Goal: Task Accomplishment & Management: Complete application form

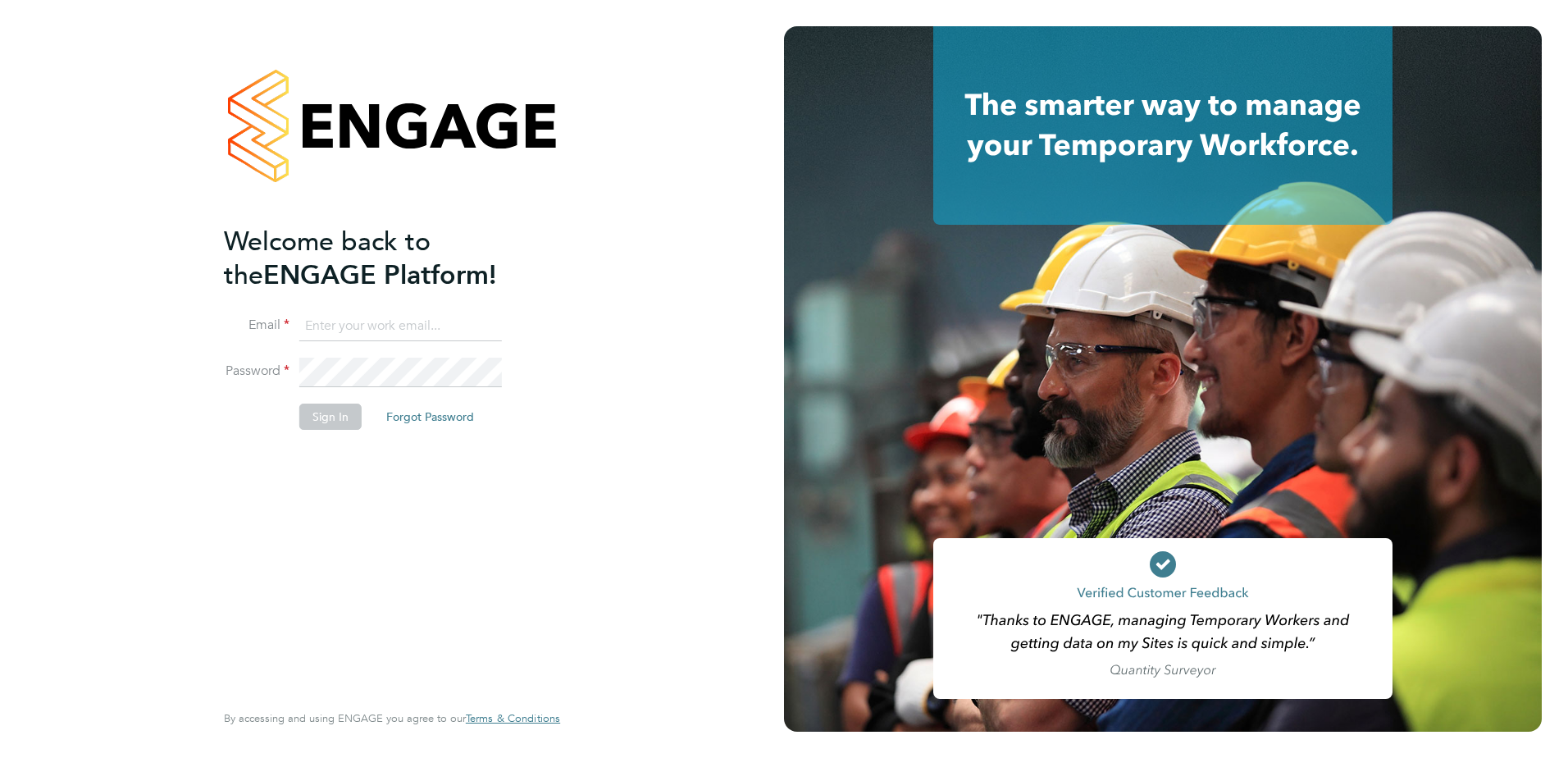
type input "[PERSON_NAME][EMAIL_ADDRESS][PERSON_NAME][DOMAIN_NAME]"
click at [317, 417] on button "Sign In" at bounding box center [331, 417] width 63 height 27
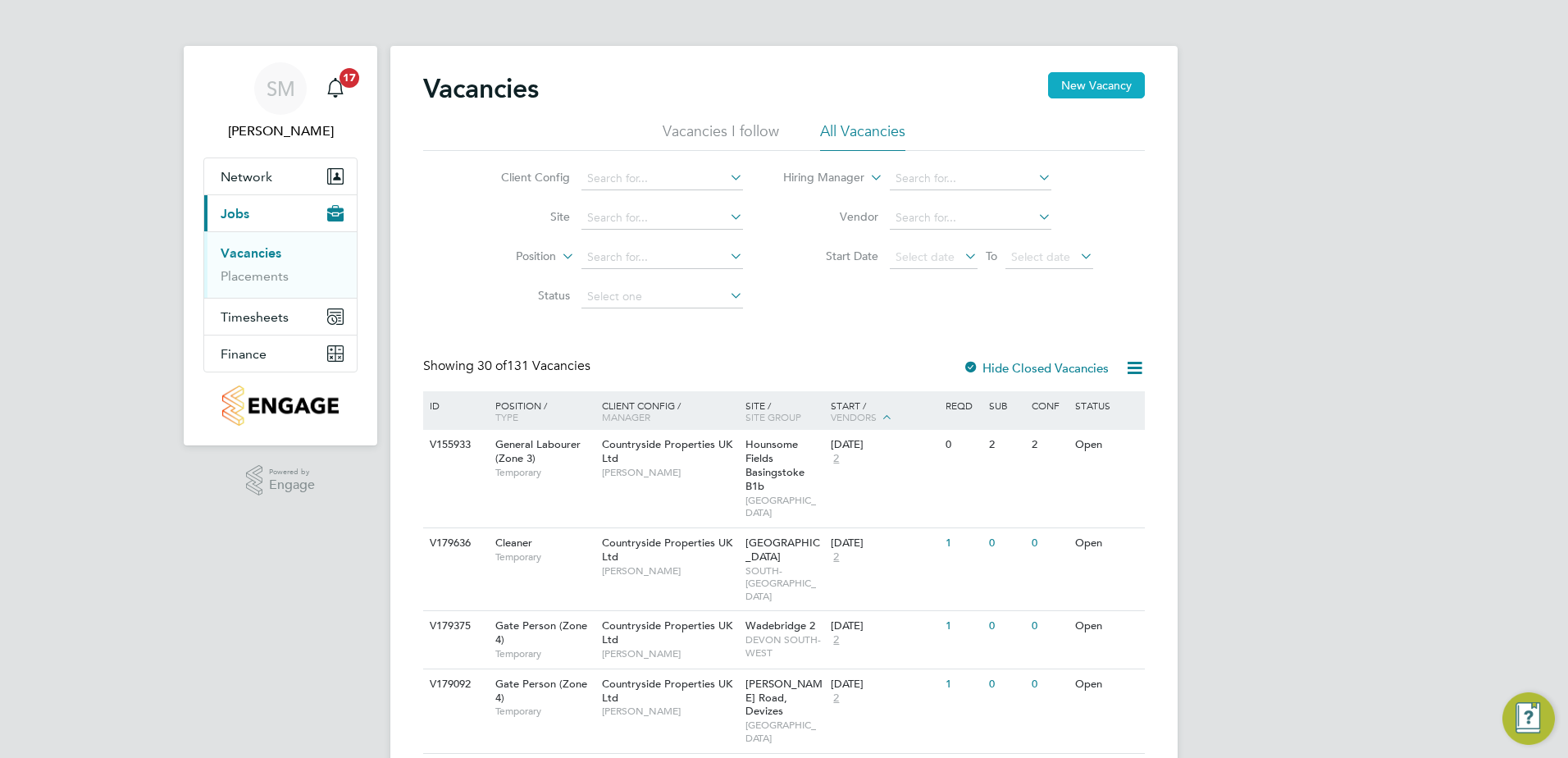
click at [1080, 81] on button "New Vacancy" at bounding box center [1096, 86] width 97 height 27
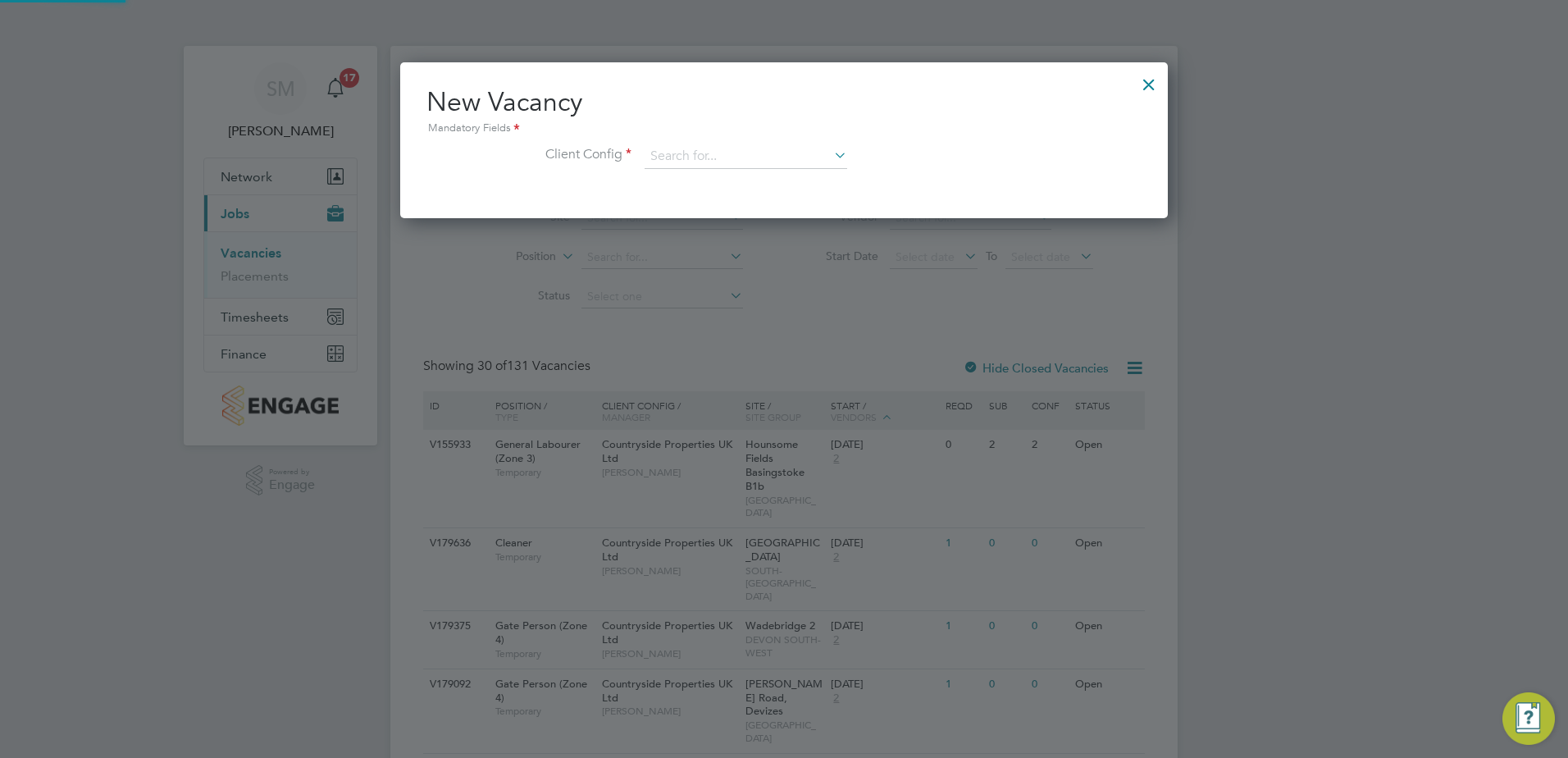
scroll to position [156, 768]
click at [675, 150] on input at bounding box center [745, 157] width 203 height 25
click at [731, 347] on li "Countryside Properties UK Ltd" at bounding box center [854, 358] width 420 height 22
type input "Countryside Properties UK Ltd"
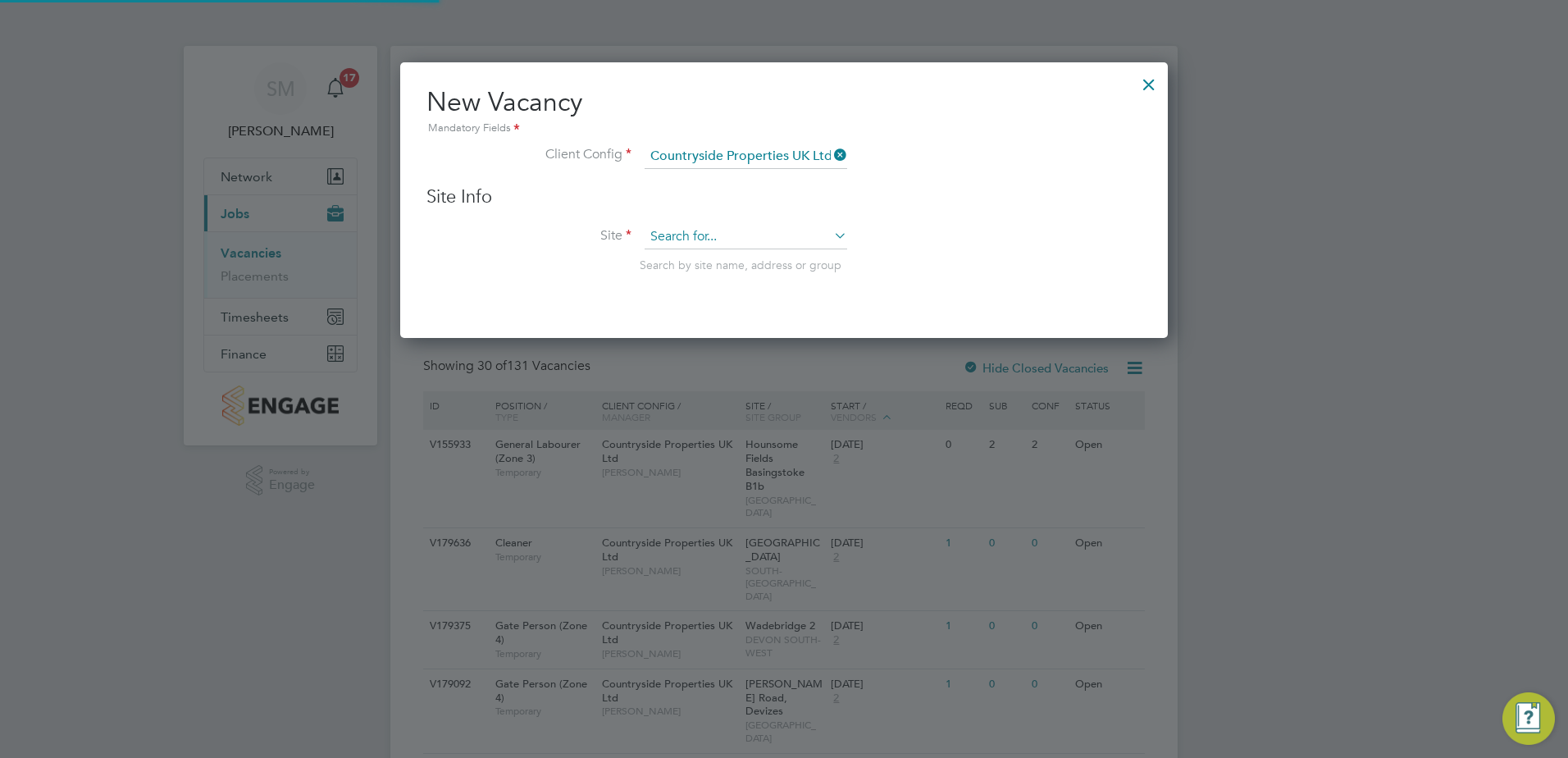
click at [710, 239] on input at bounding box center [745, 237] width 203 height 25
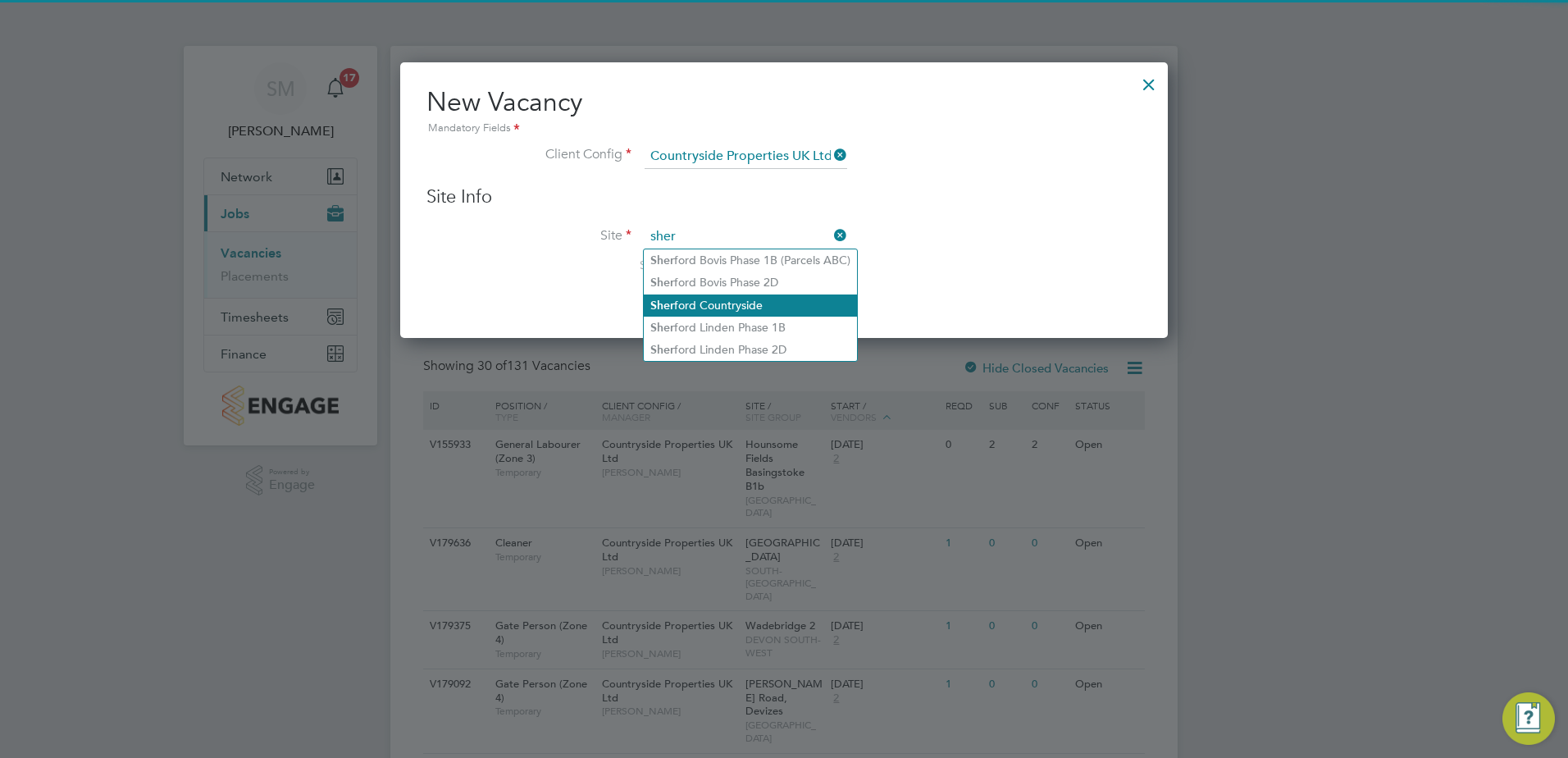
click at [722, 297] on li "Sher ford Countryside" at bounding box center [750, 305] width 213 height 22
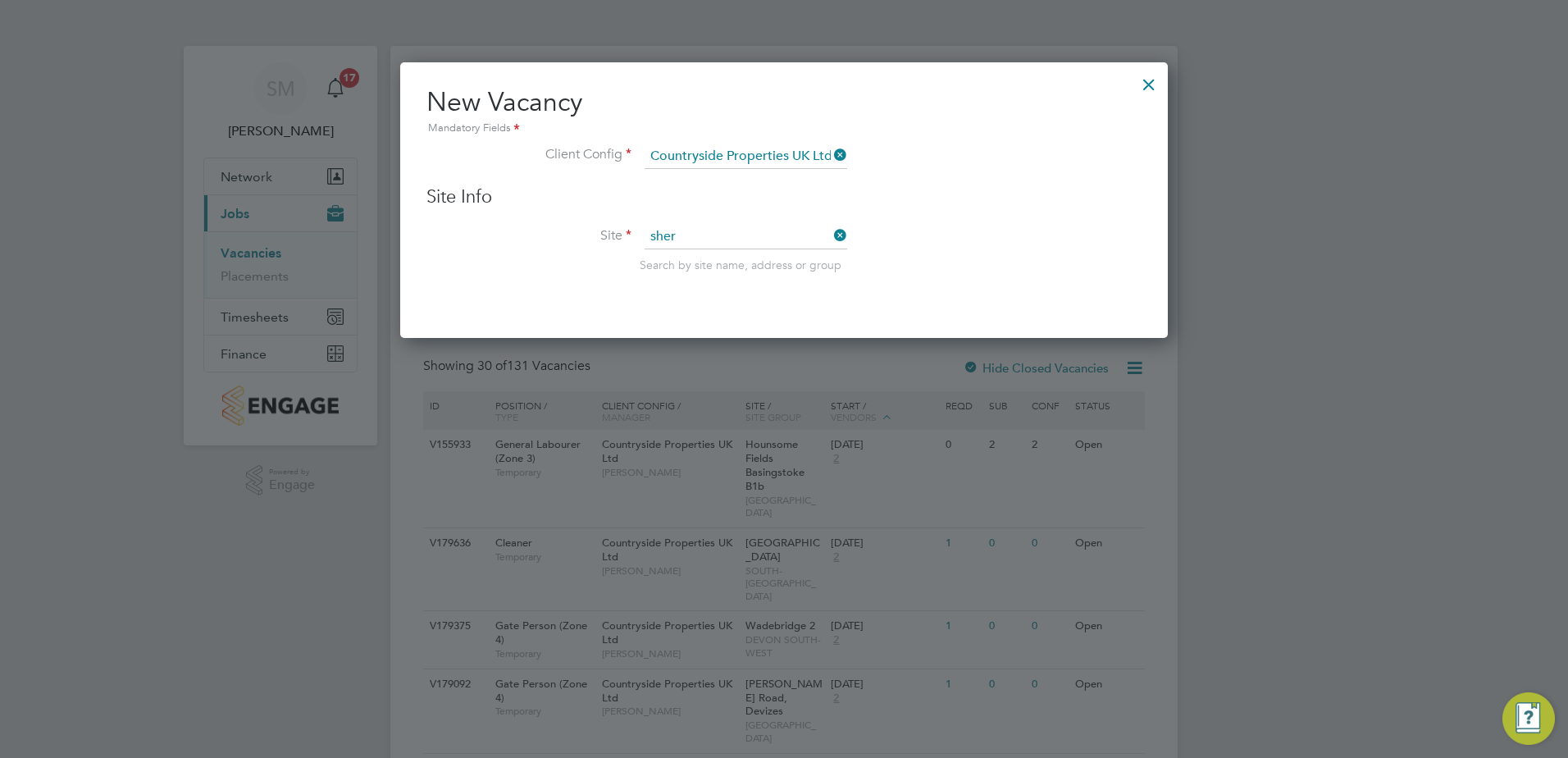
type input "Sherford Countryside"
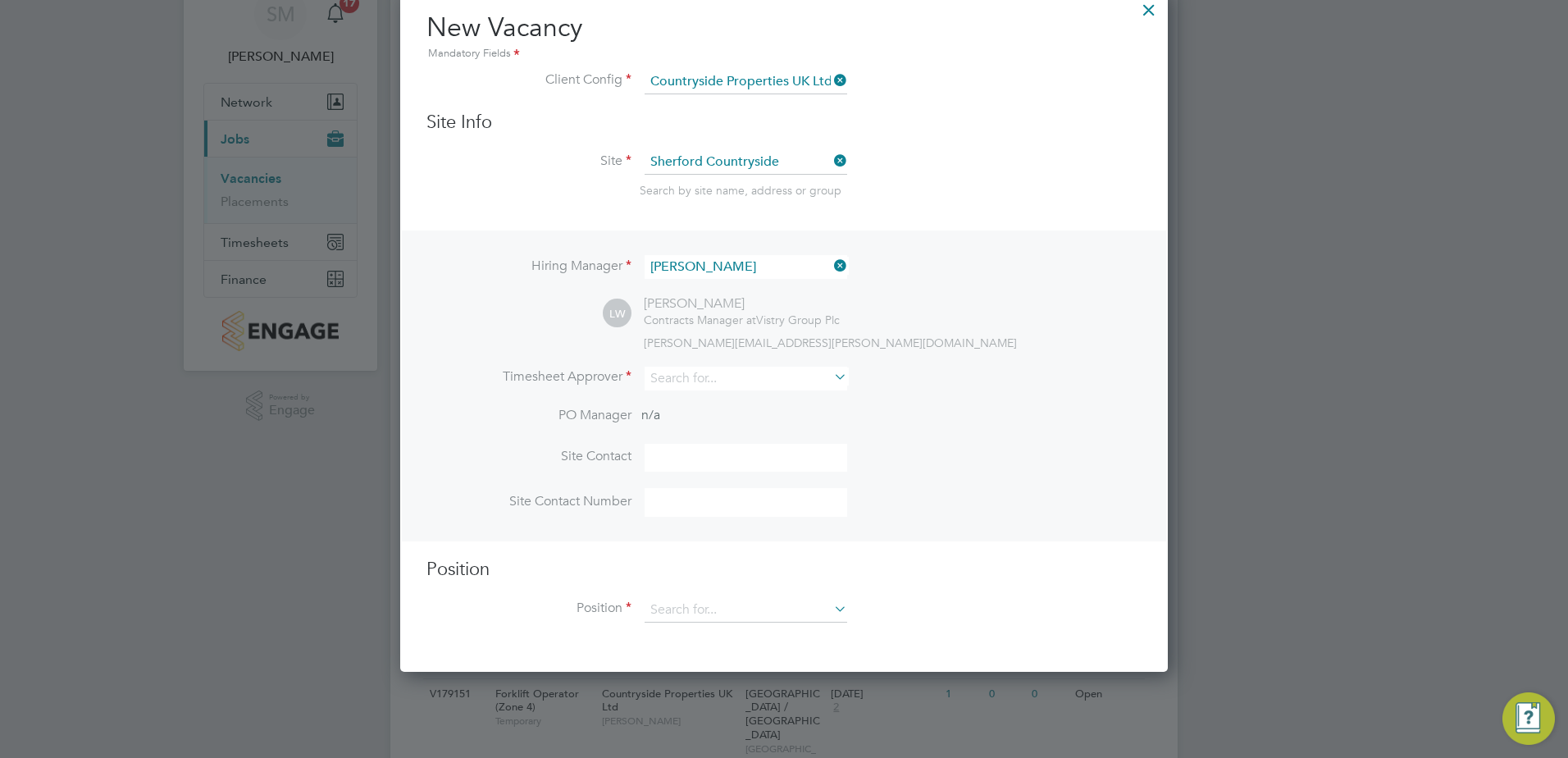
scroll to position [164, 0]
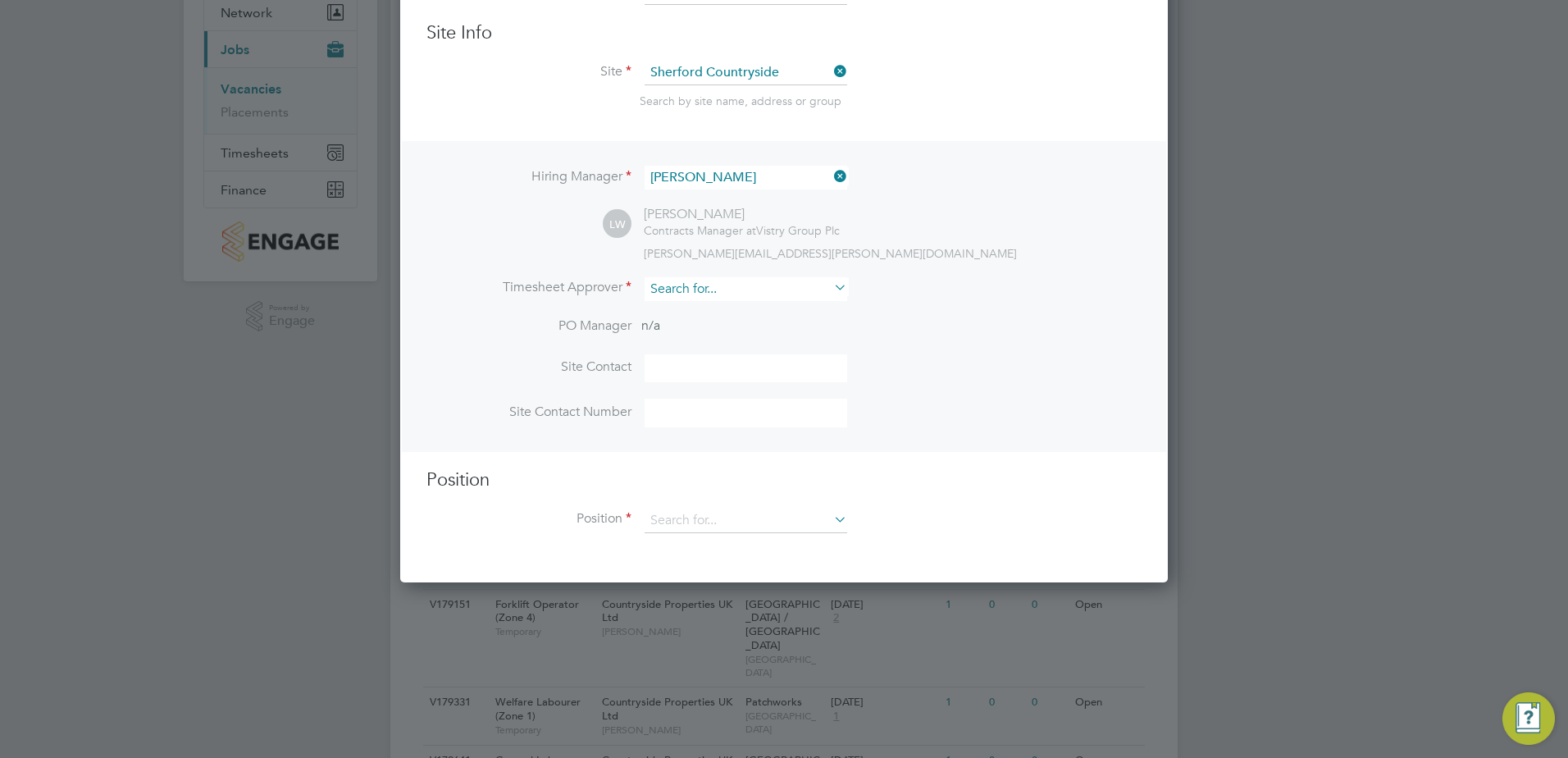
click at [736, 295] on input at bounding box center [745, 289] width 203 height 24
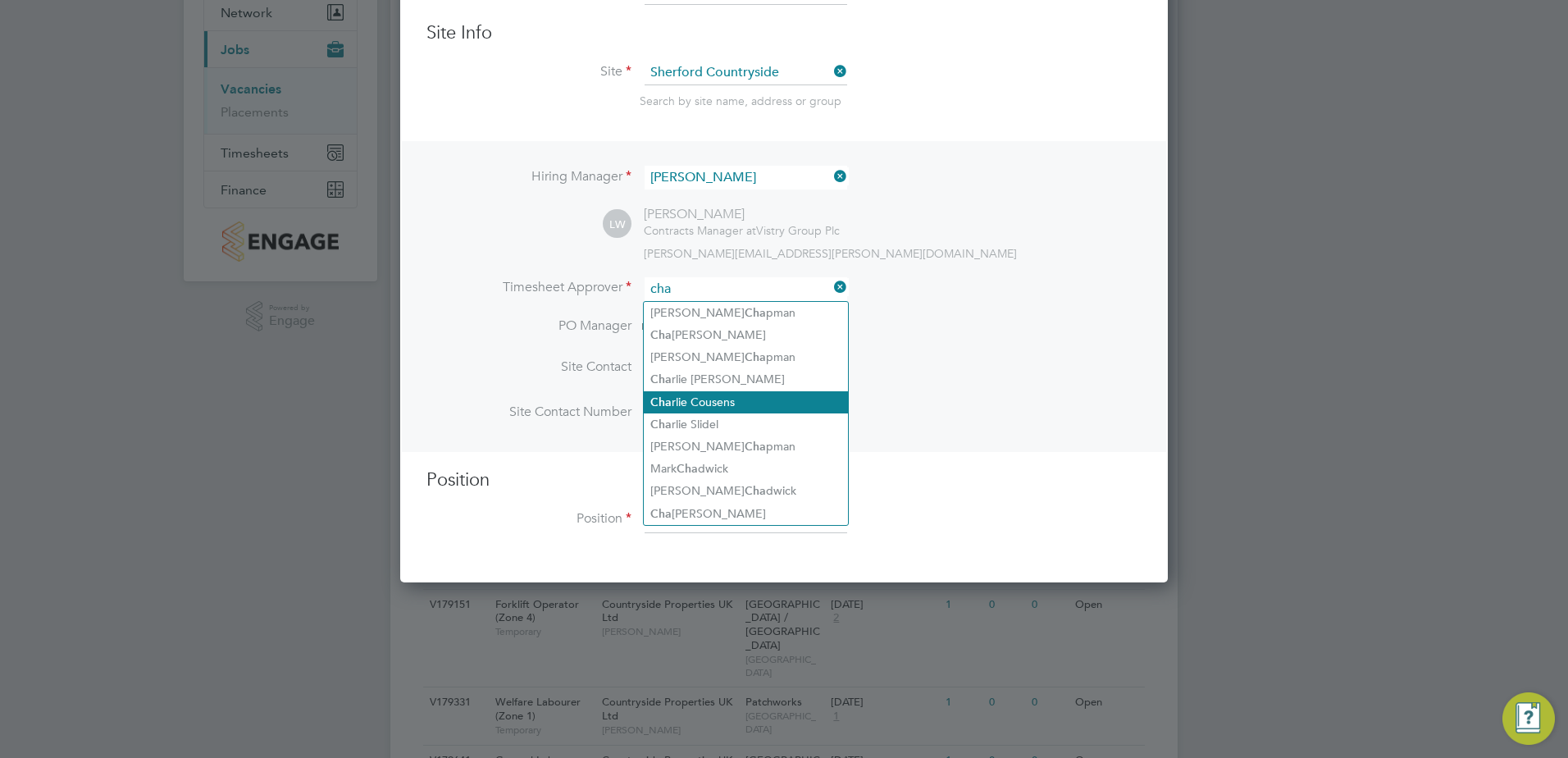
click at [710, 401] on li "Cha rlie Cousens" at bounding box center [745, 401] width 204 height 22
type input "Charlie Cousens"
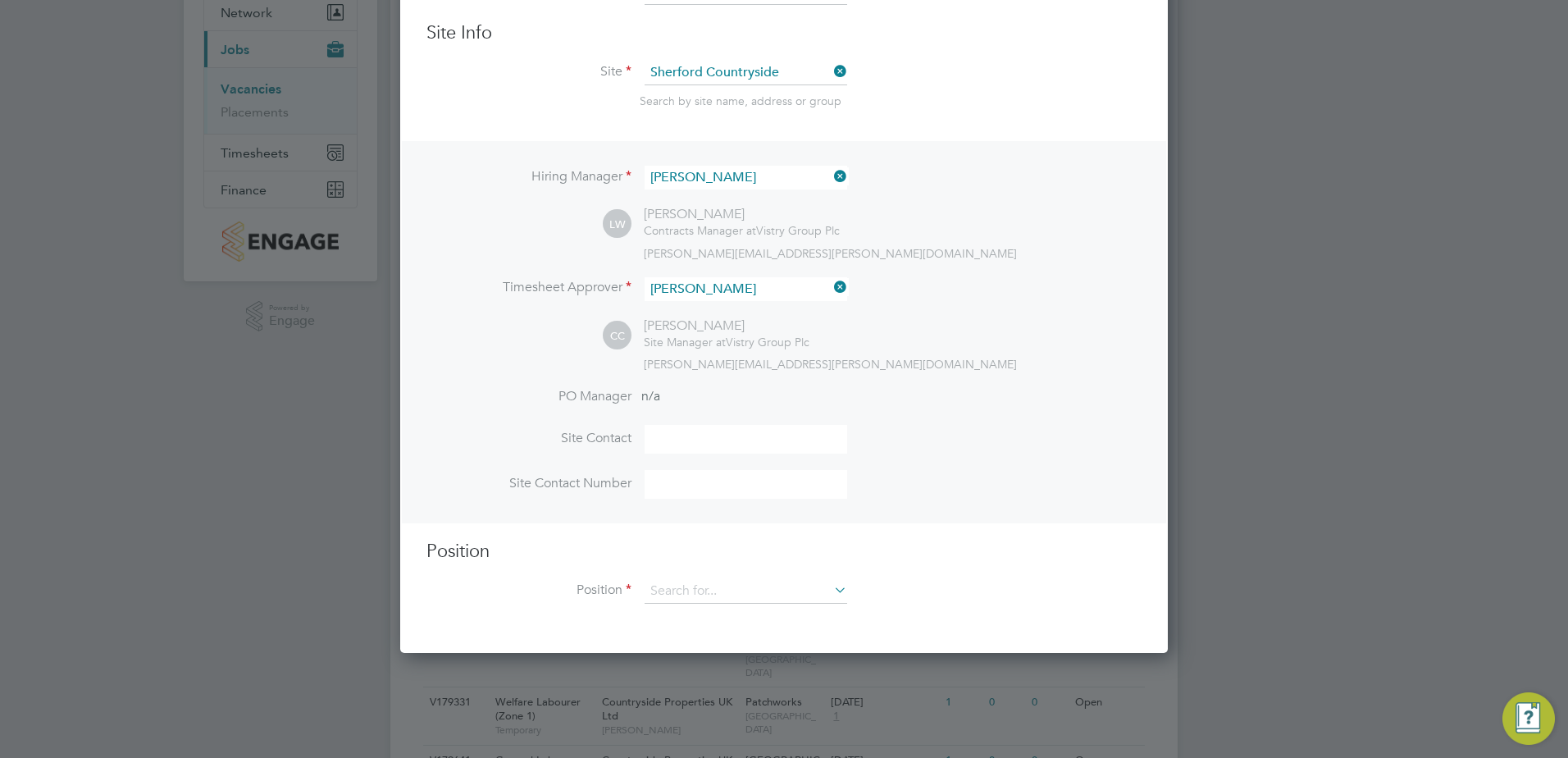
click at [680, 449] on input at bounding box center [745, 439] width 203 height 29
type input "Charlie Cousens"
type input "07469288021"
type input "General Labourer (Zone 4)"
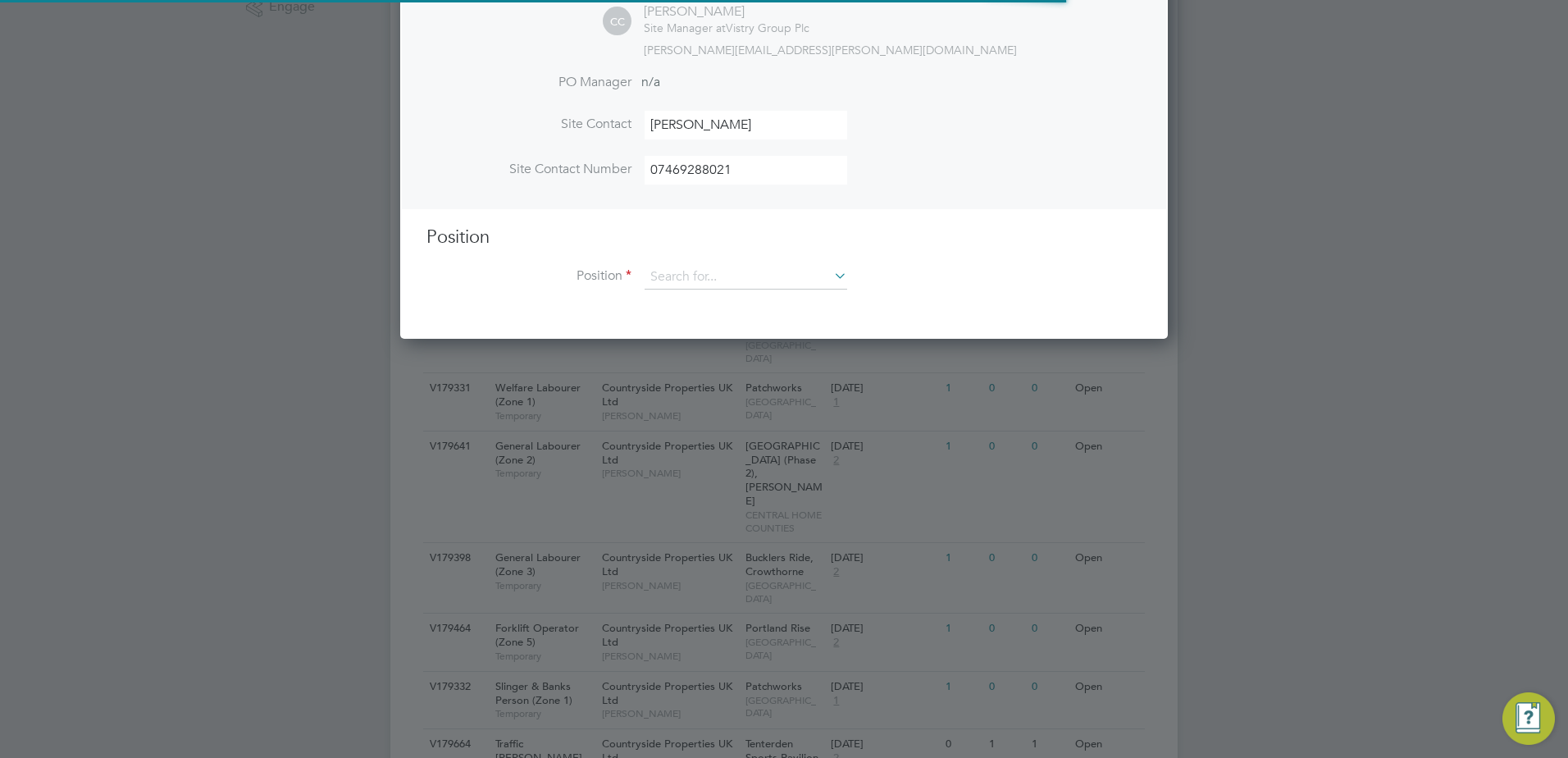
scroll to position [492, 0]
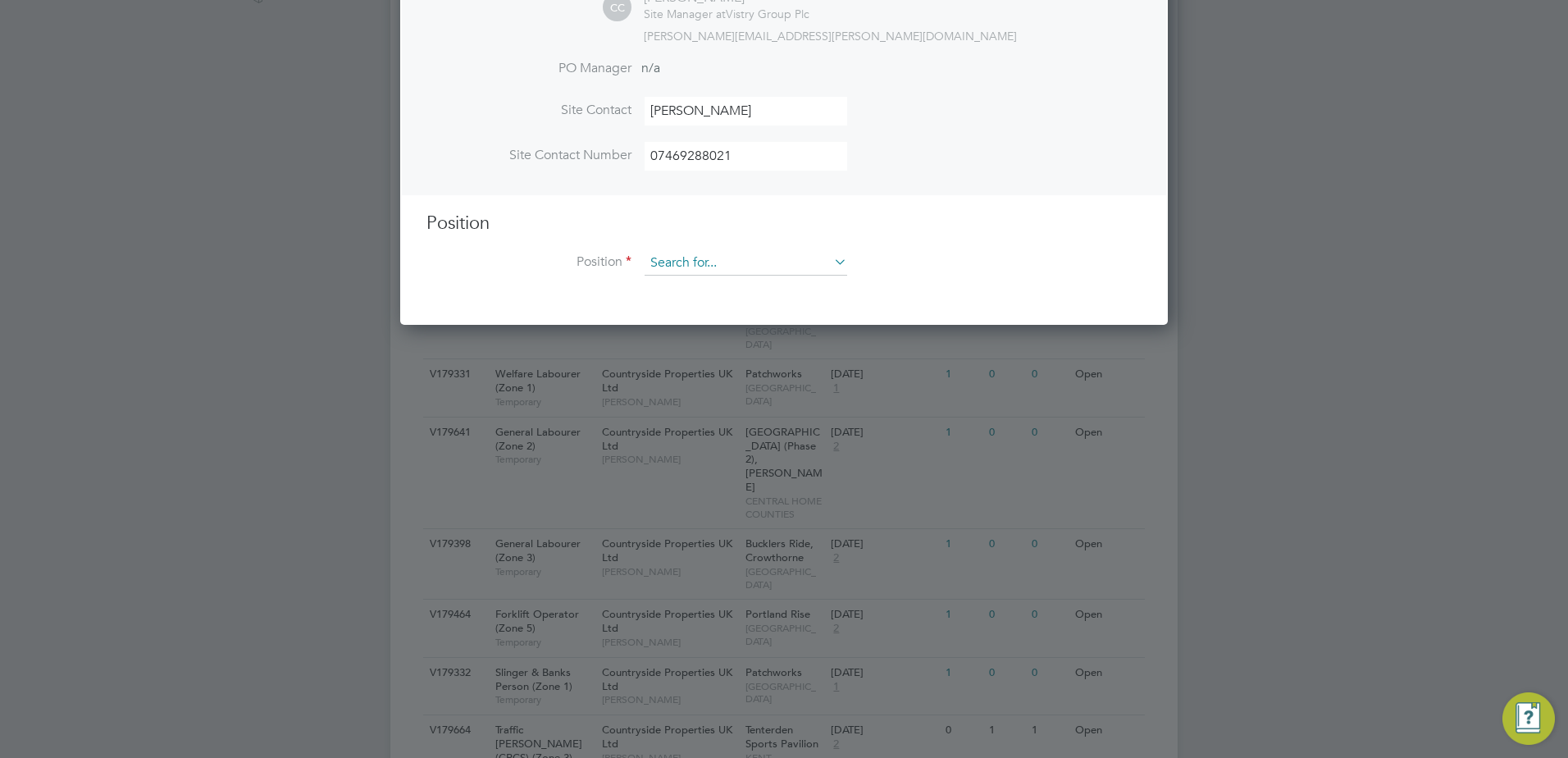
click at [796, 265] on input at bounding box center [745, 263] width 203 height 25
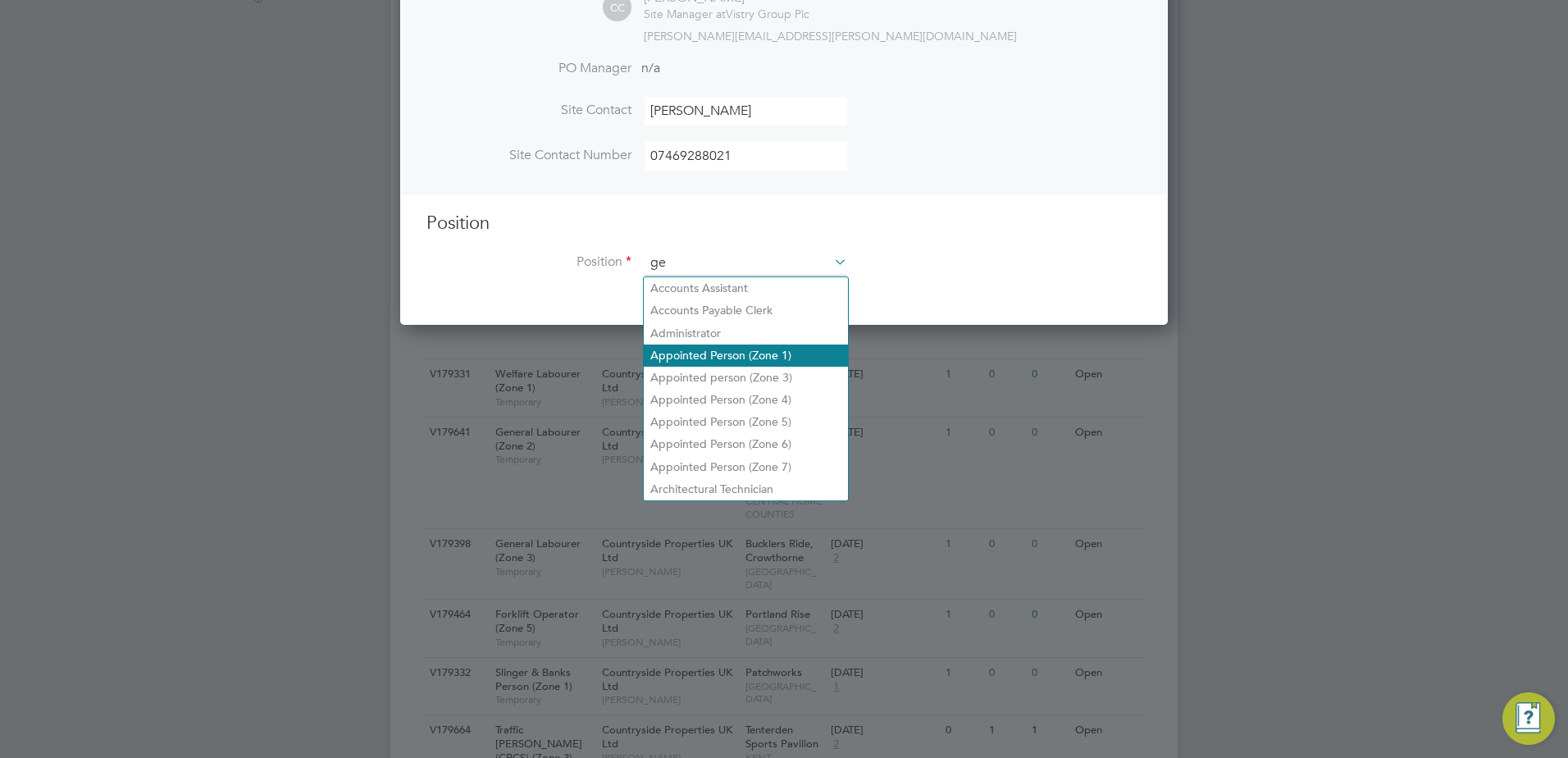
scroll to position [2365, 768]
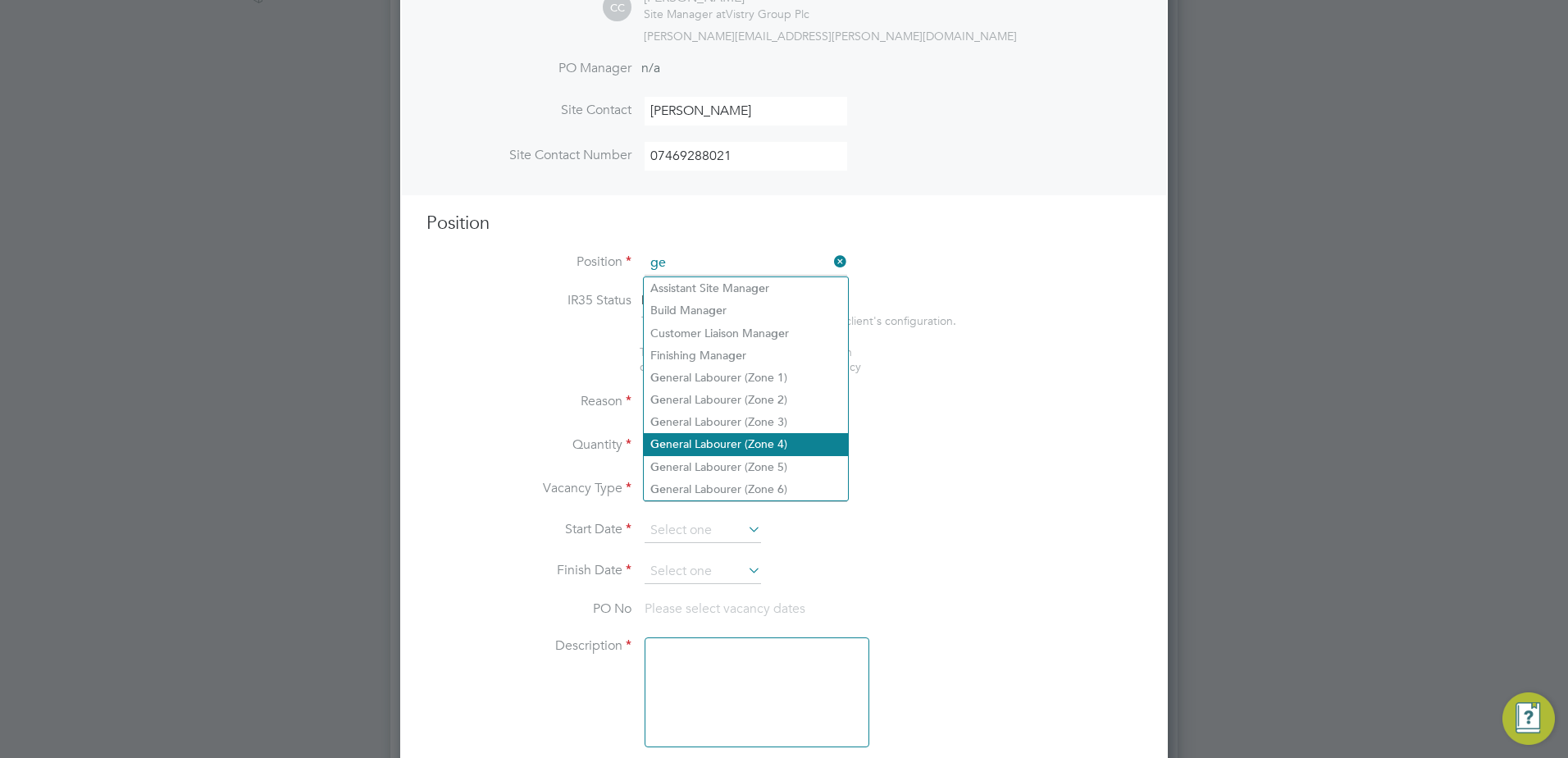
click at [745, 437] on li "Ge neral Labourer (Zone 4)" at bounding box center [745, 443] width 204 height 22
type input "General Labourer (Zone 4)"
type textarea "- General site labouring duties - Supporting the trades on site - Moving materi…"
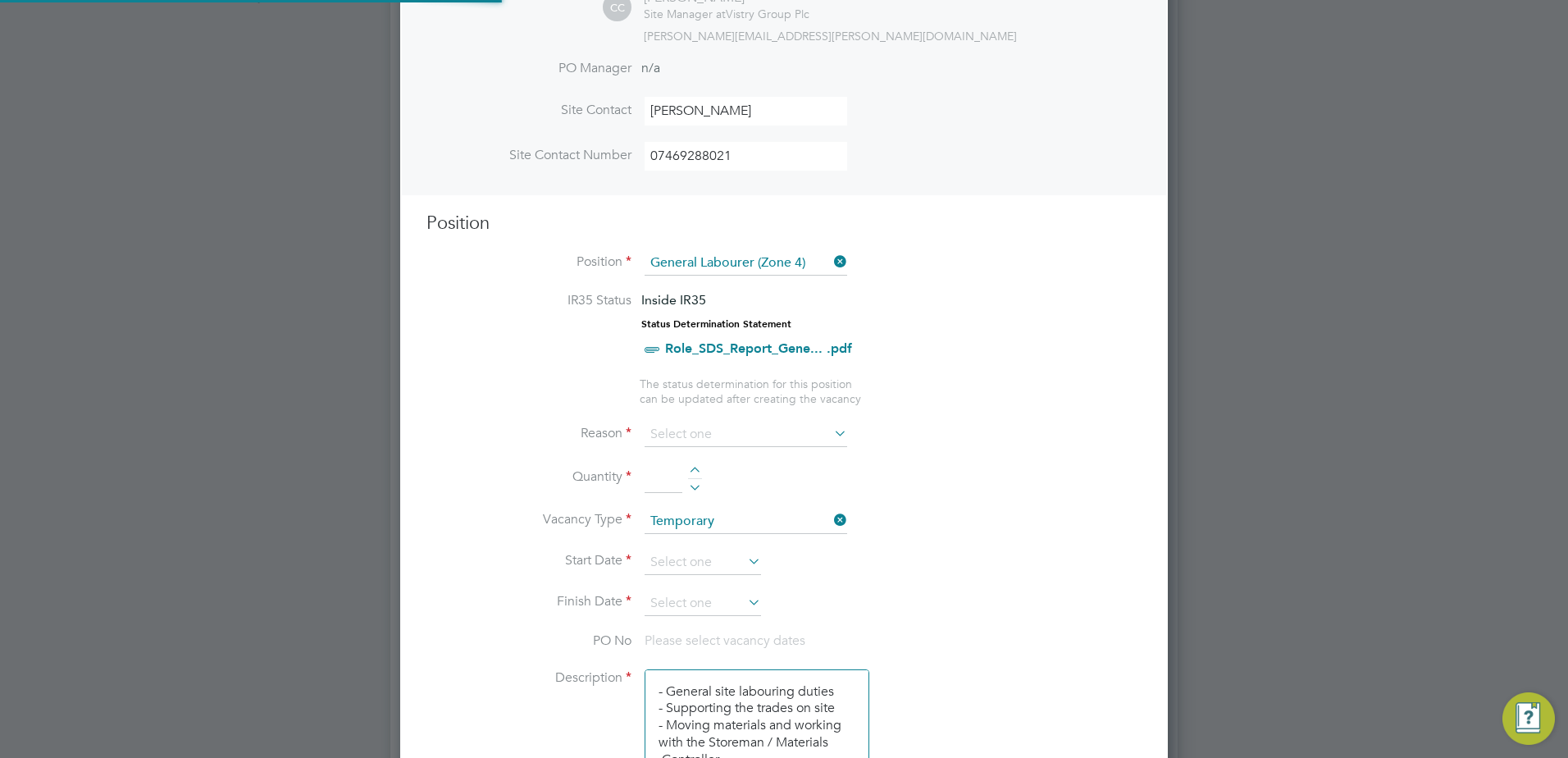
scroll to position [49, 87]
click at [721, 438] on input at bounding box center [745, 435] width 203 height 25
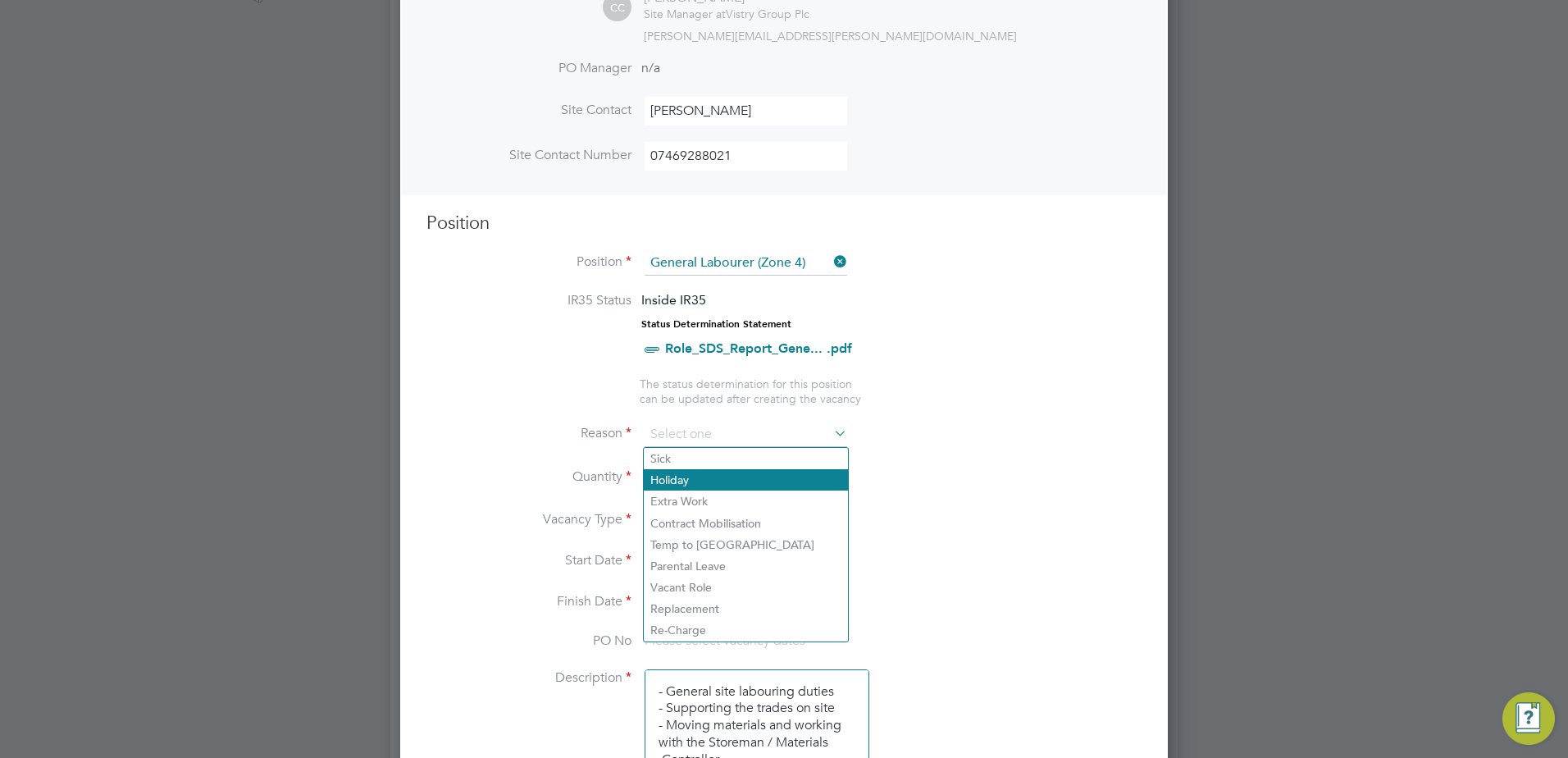
click at [703, 477] on li "Holiday" at bounding box center [745, 479] width 204 height 21
type input "Holiday"
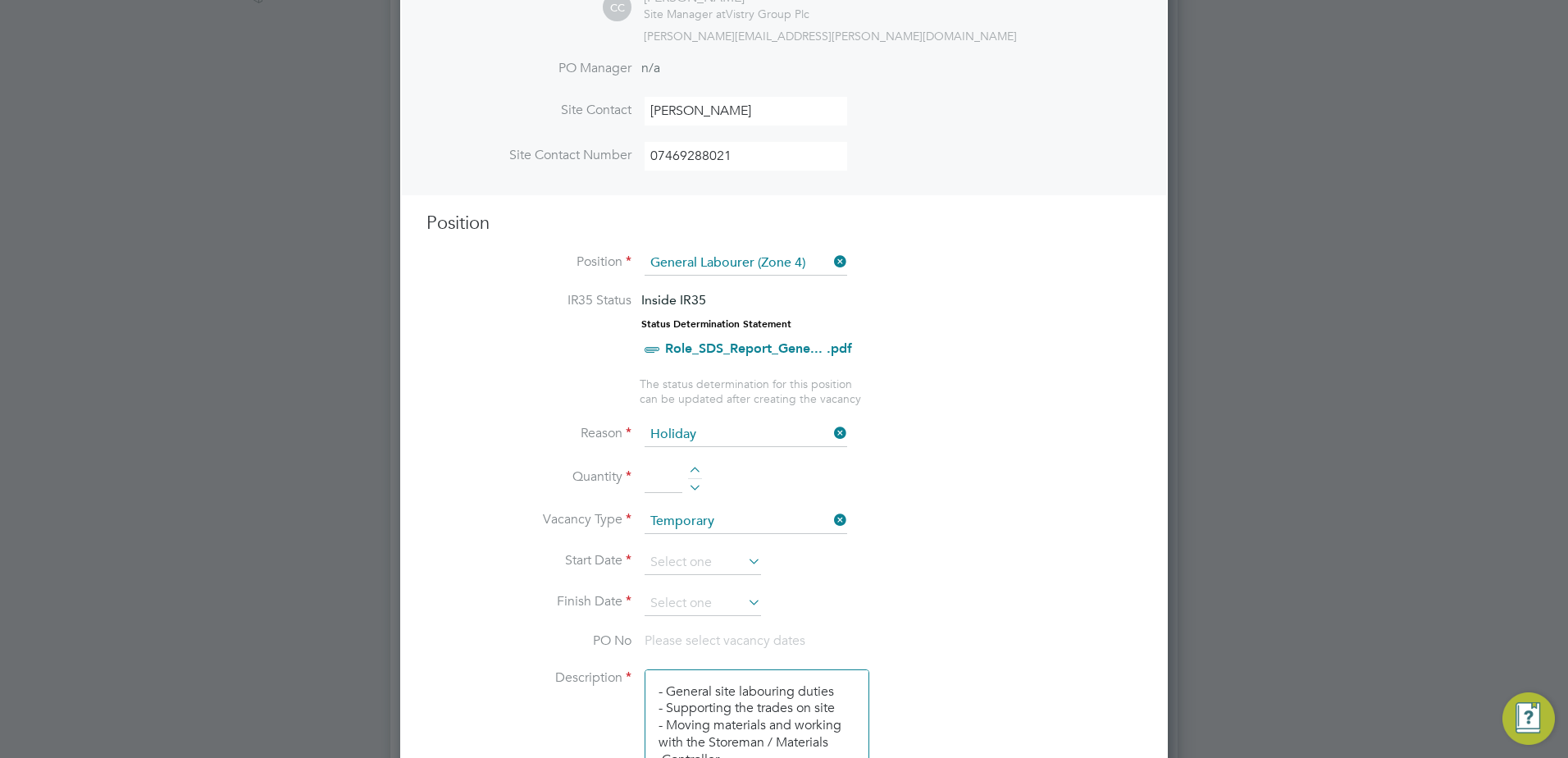
click at [688, 475] on div at bounding box center [695, 473] width 14 height 11
type input "1"
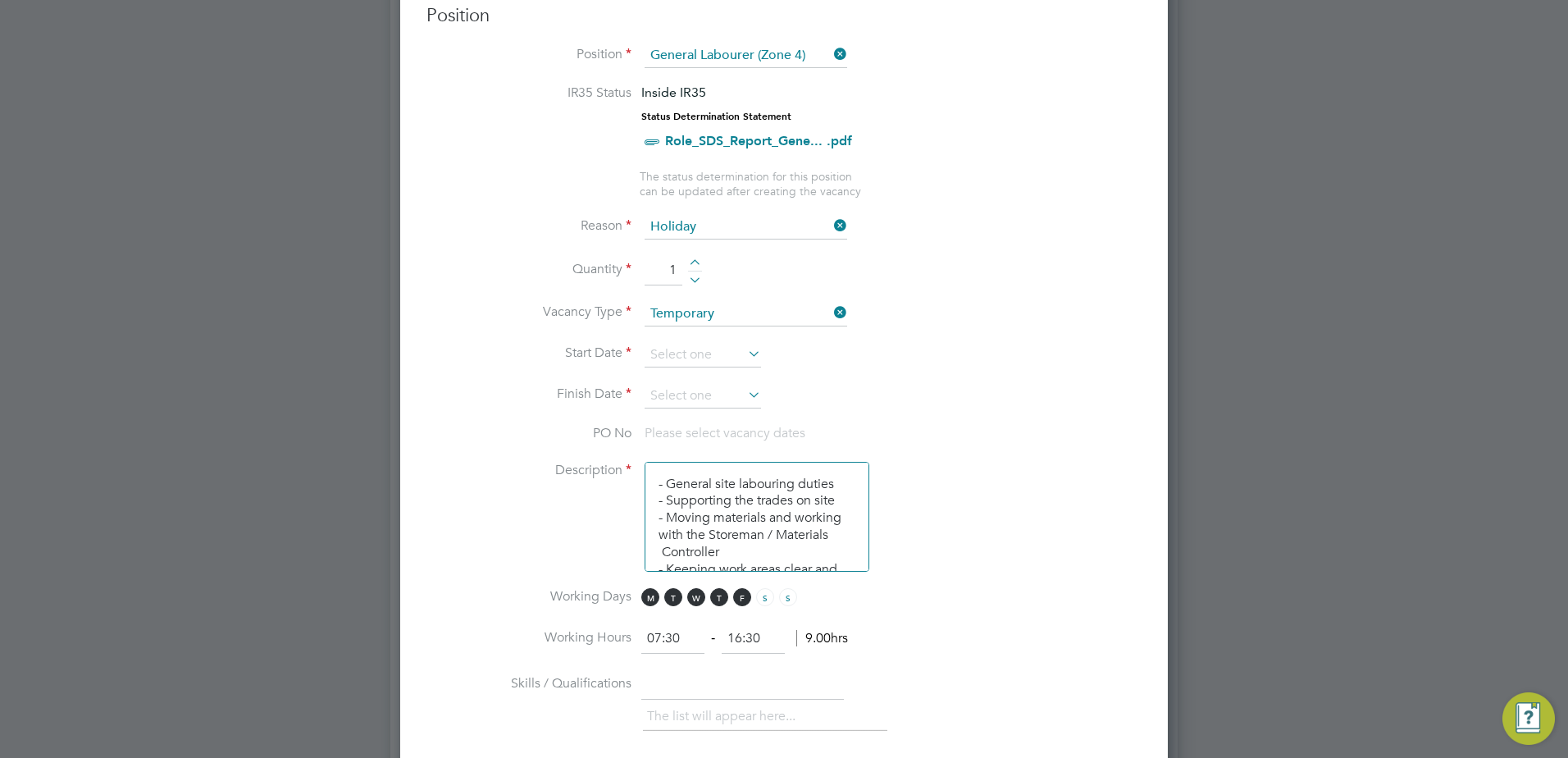
scroll to position [738, 0]
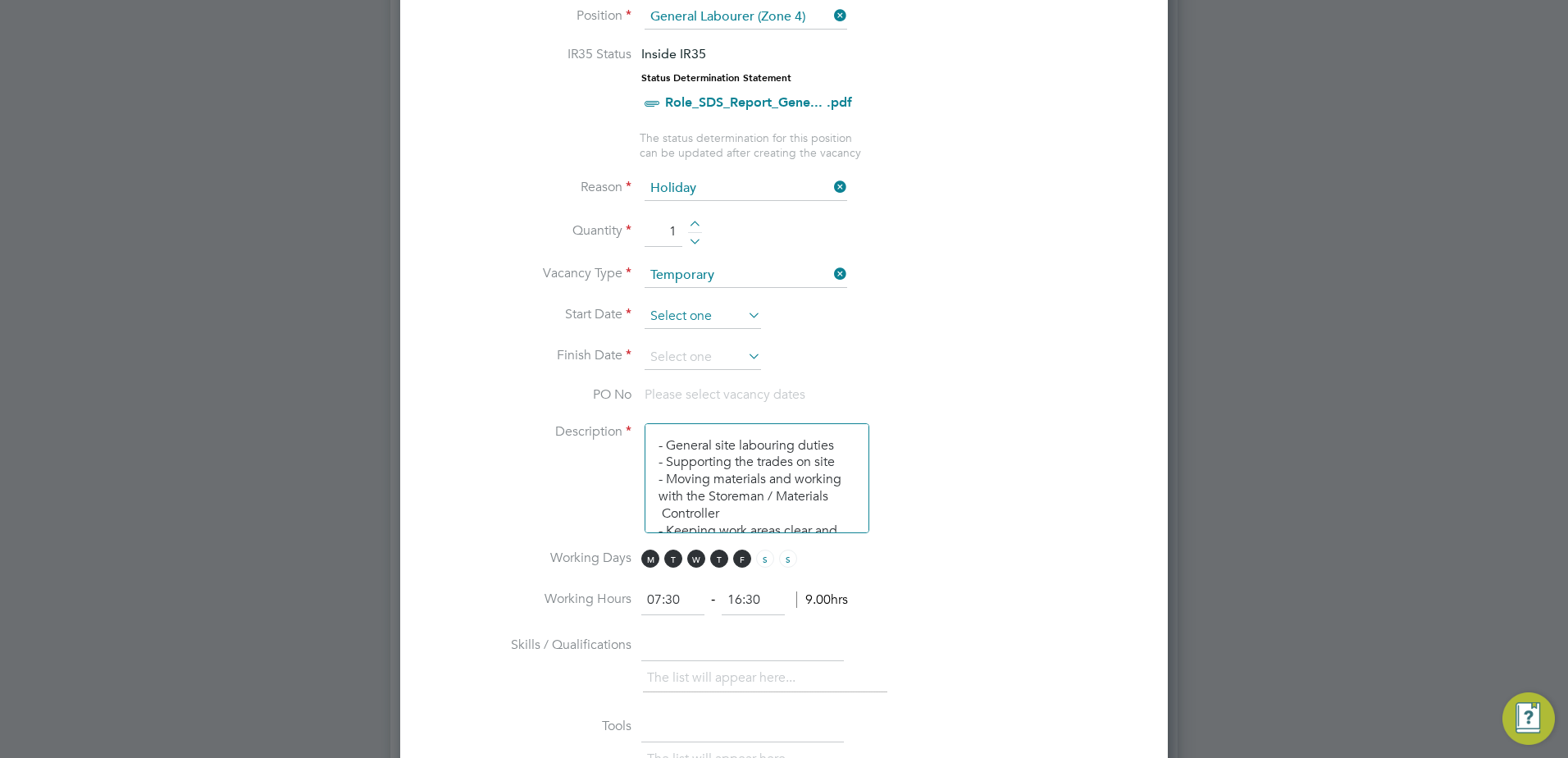
click at [672, 307] on input at bounding box center [703, 317] width 116 height 25
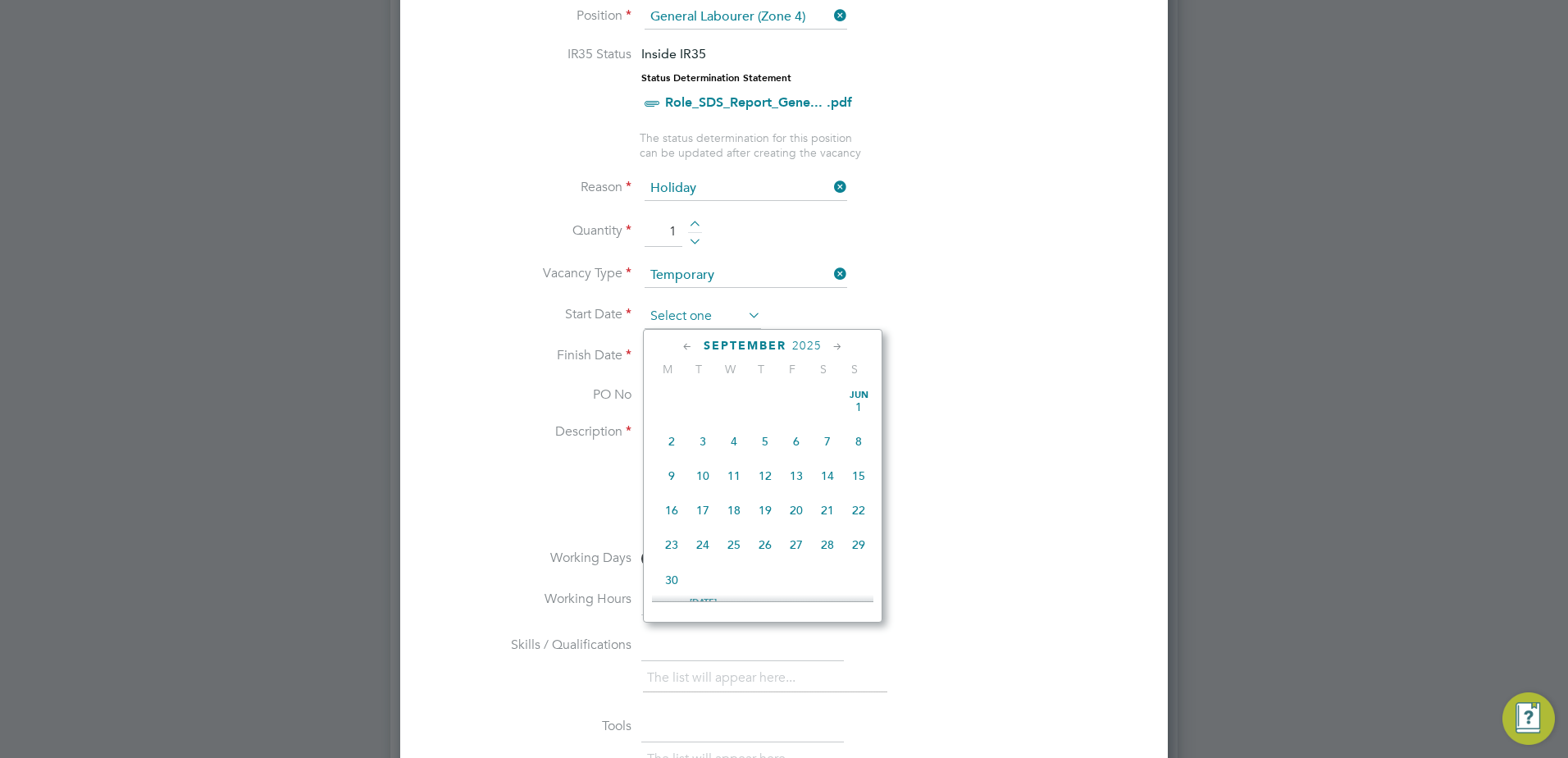
scroll to position [497, 0]
click at [675, 472] on span "Sep 1" at bounding box center [671, 463] width 31 height 31
type input "01 Sep 2025"
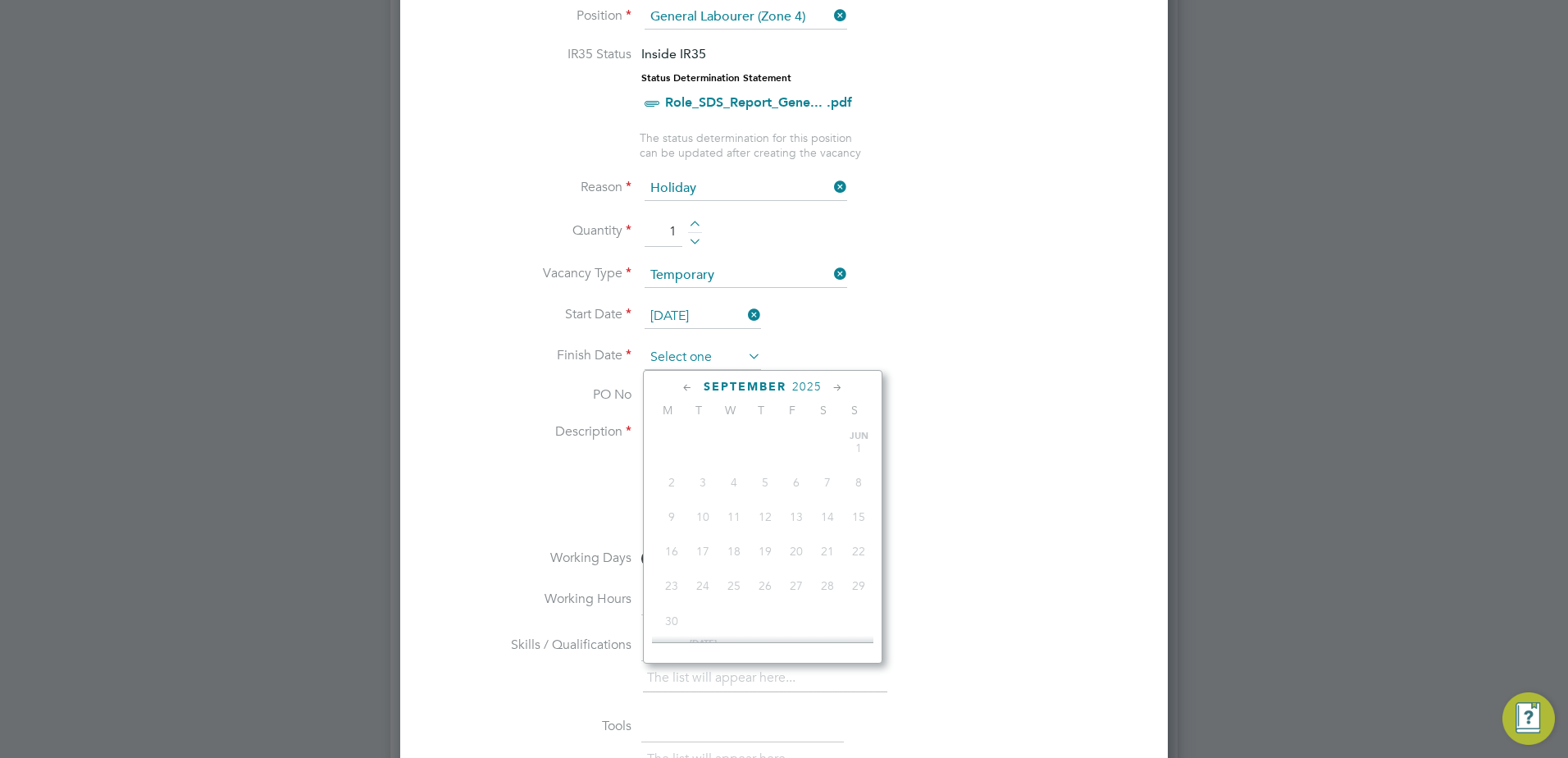
click at [679, 359] on input at bounding box center [703, 358] width 116 height 25
click at [677, 520] on span "Sep 1" at bounding box center [671, 504] width 31 height 31
type input "01 Sep 2025"
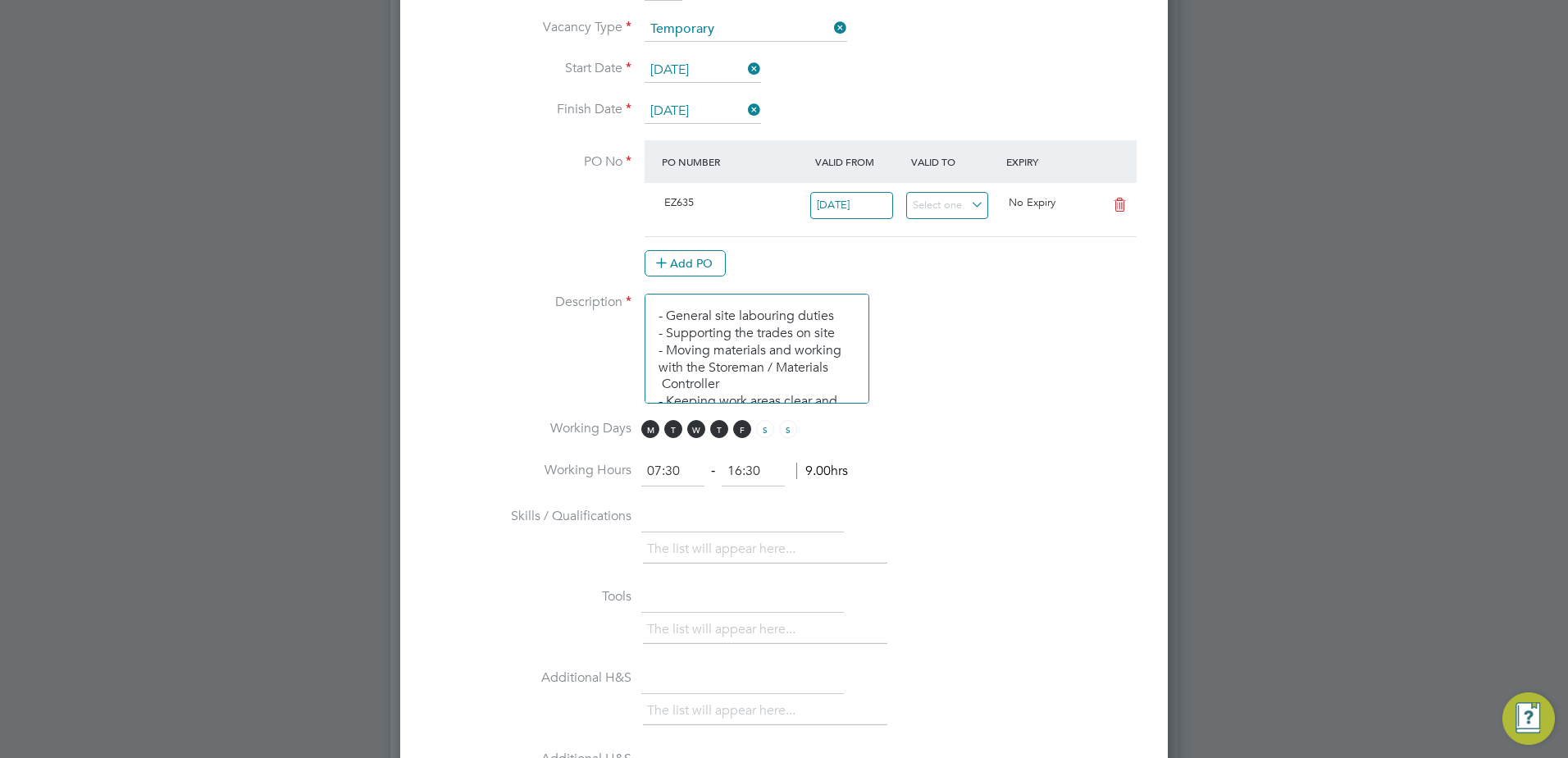
scroll to position [1066, 0]
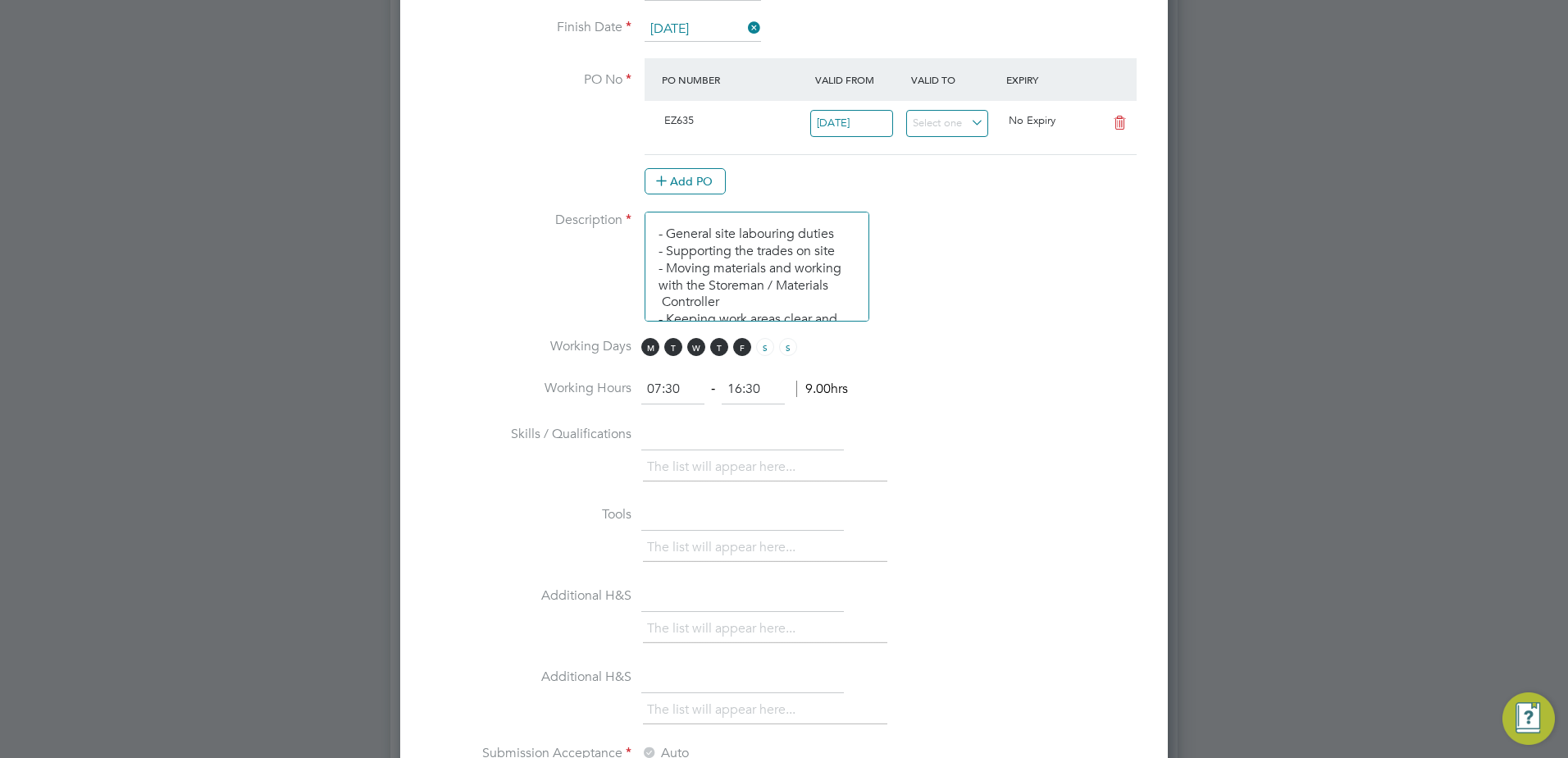
click at [740, 394] on input "16:30" at bounding box center [753, 389] width 63 height 29
type input "17:00"
click at [994, 420] on li "Skills / Qualifications The list will appear here..." at bounding box center [784, 460] width 715 height 81
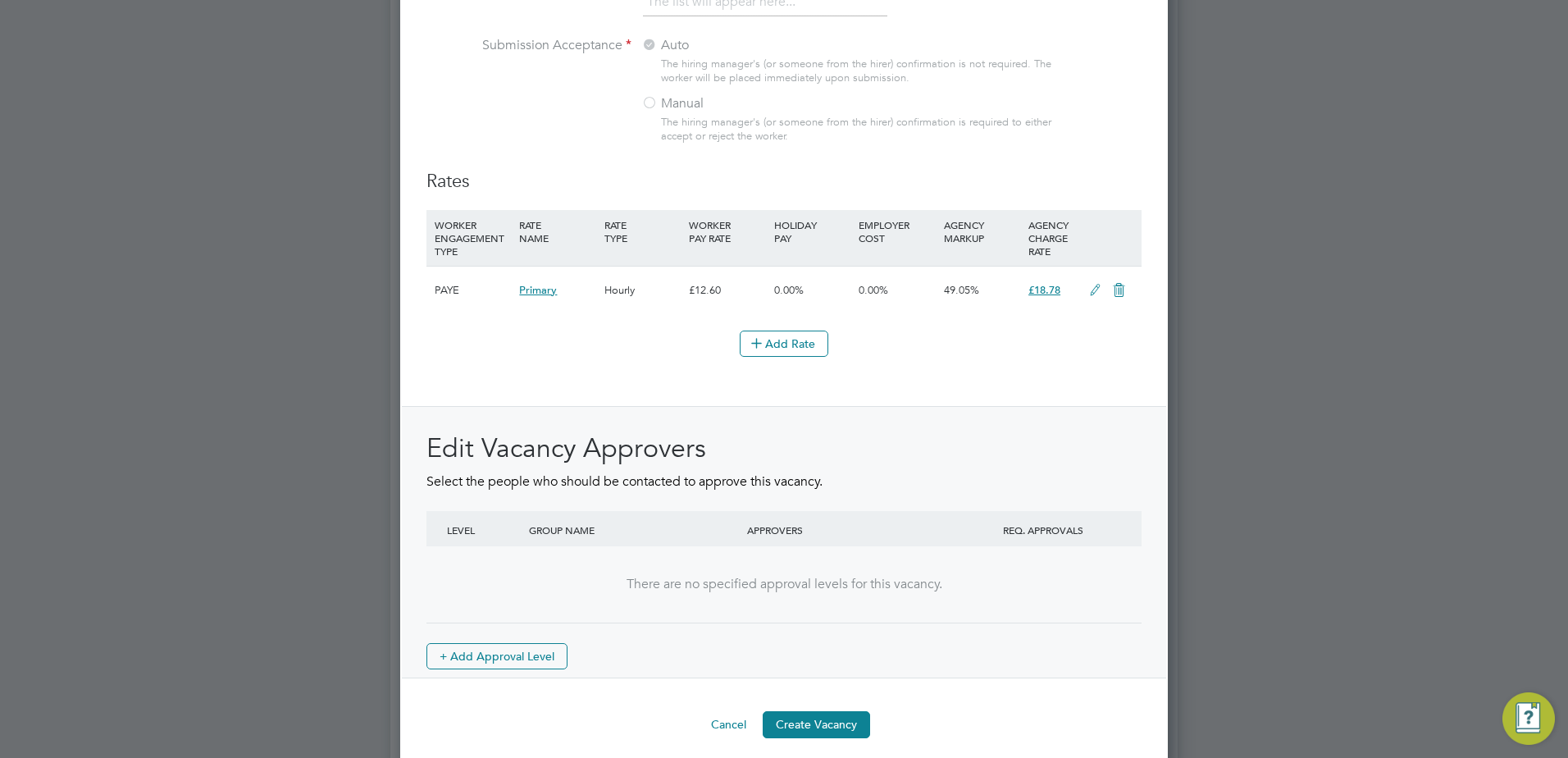
scroll to position [0, 0]
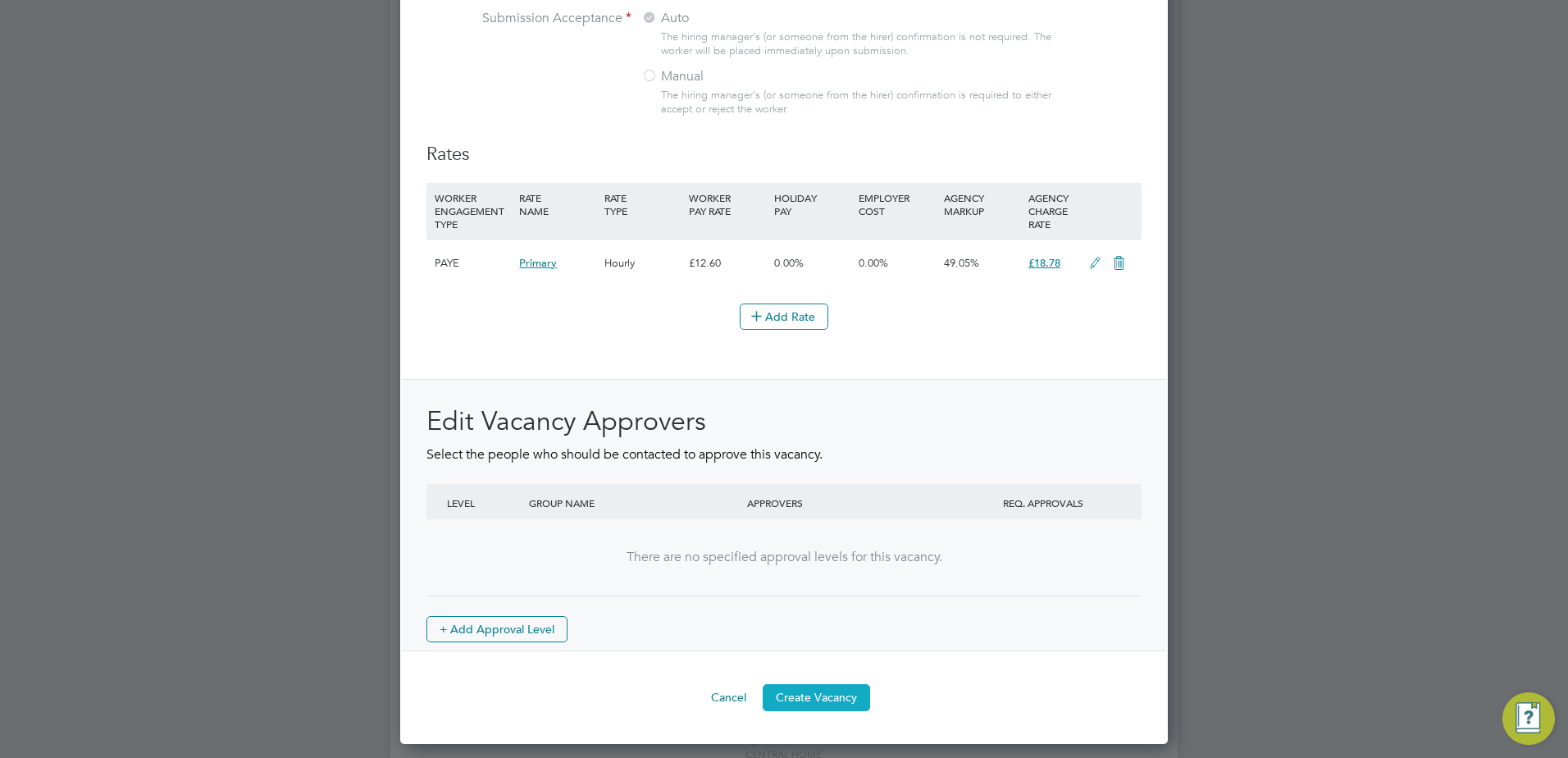
click at [803, 698] on button "Create Vacancy" at bounding box center [816, 697] width 107 height 27
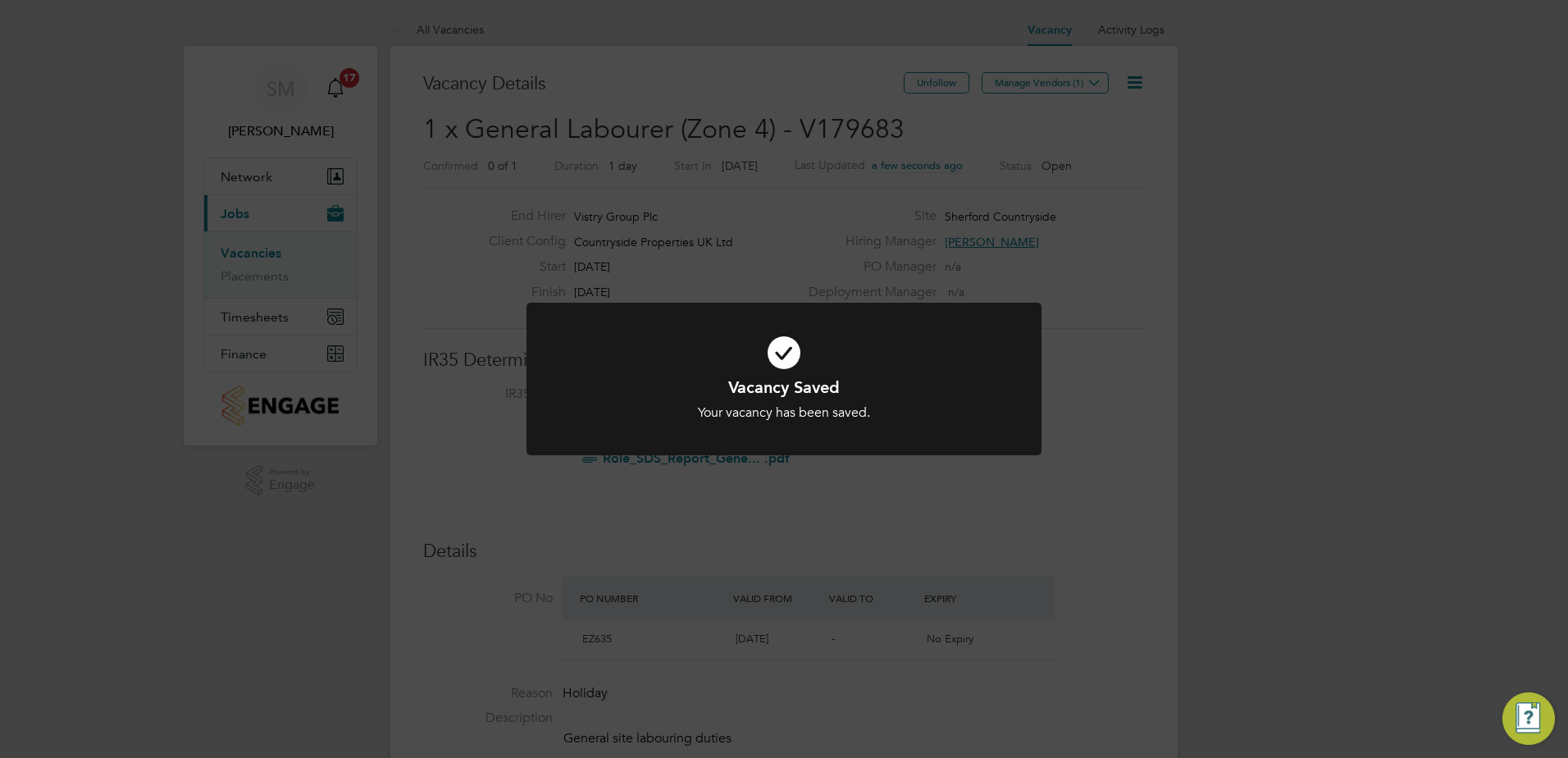
click at [1035, 88] on div "Vacancy Saved Your vacancy has been saved. Cancel Okay" at bounding box center [784, 379] width 1568 height 758
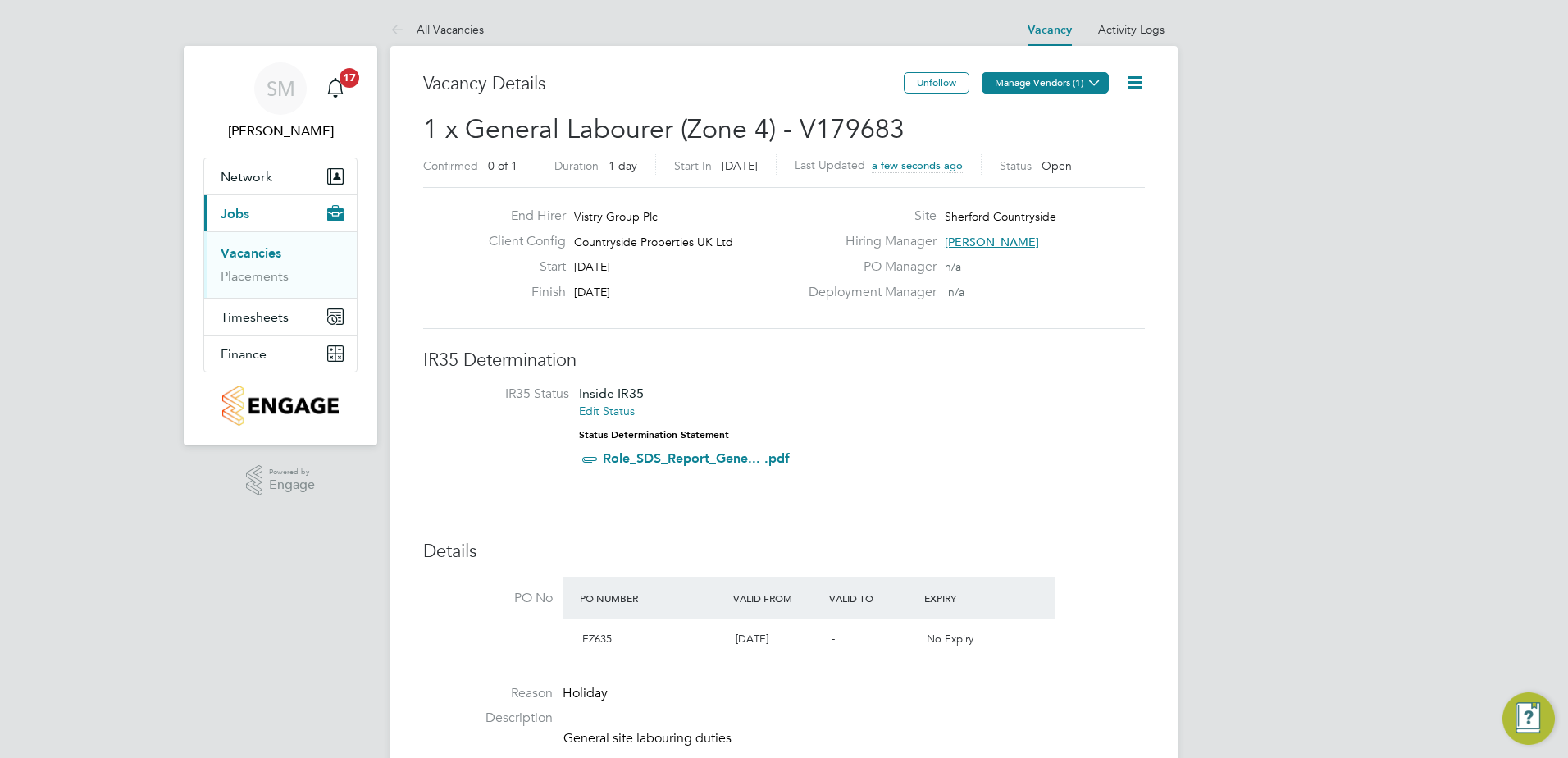
click at [1035, 87] on button "Manage Vendors (1)" at bounding box center [1045, 83] width 127 height 21
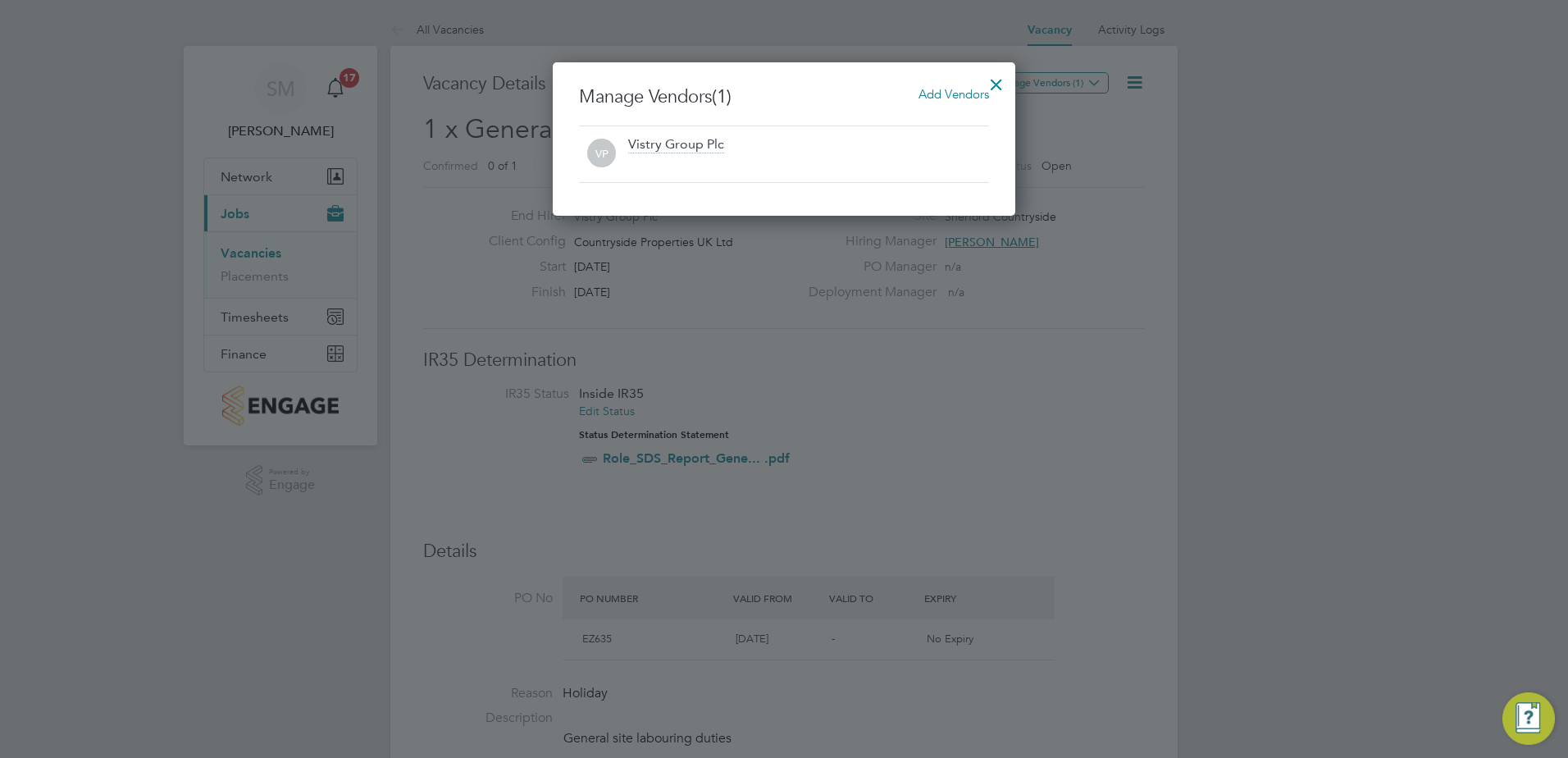
click at [938, 92] on span "Add Vendors" at bounding box center [954, 94] width 70 height 15
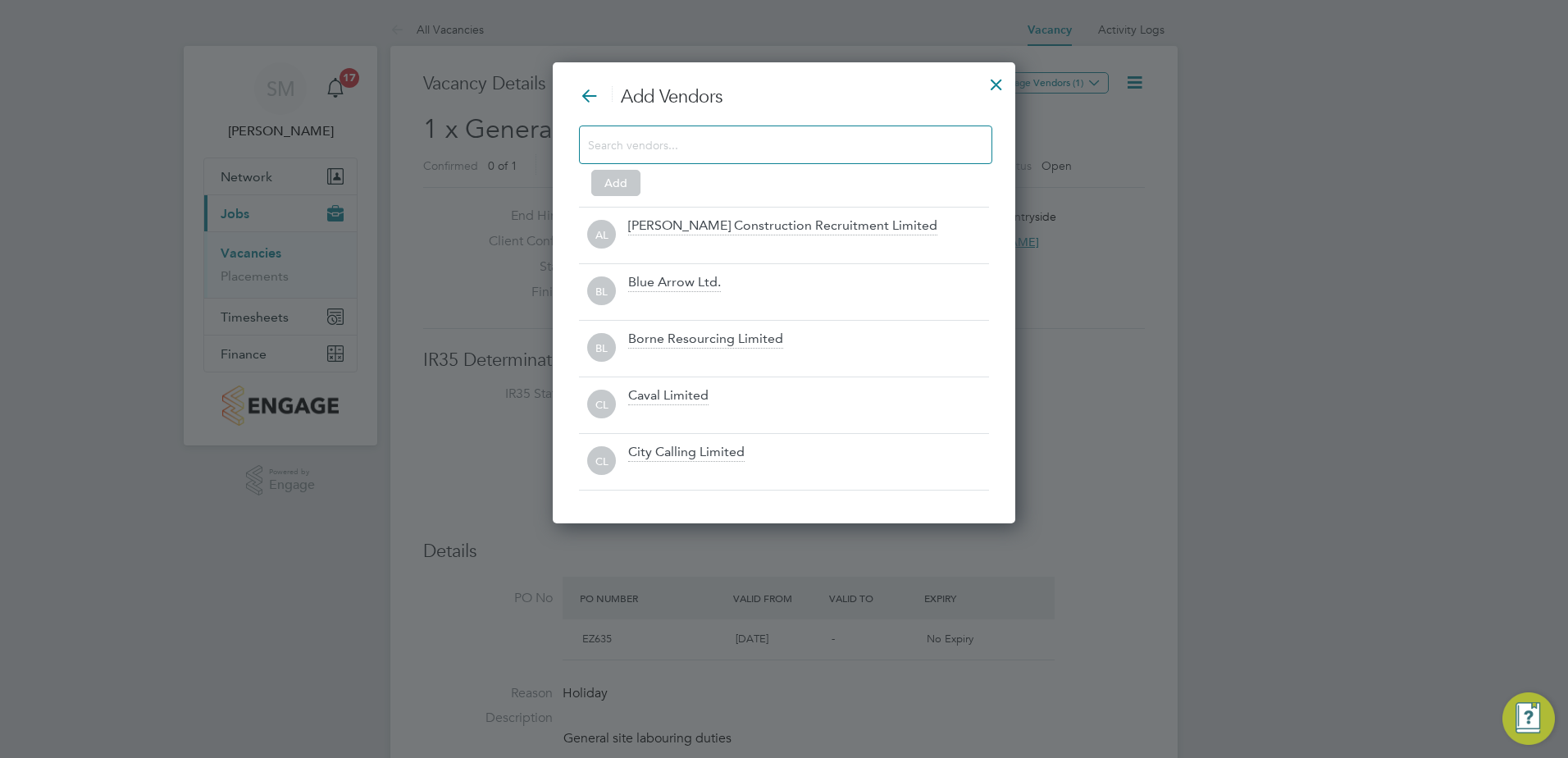
click at [831, 138] on input at bounding box center [772, 145] width 369 height 21
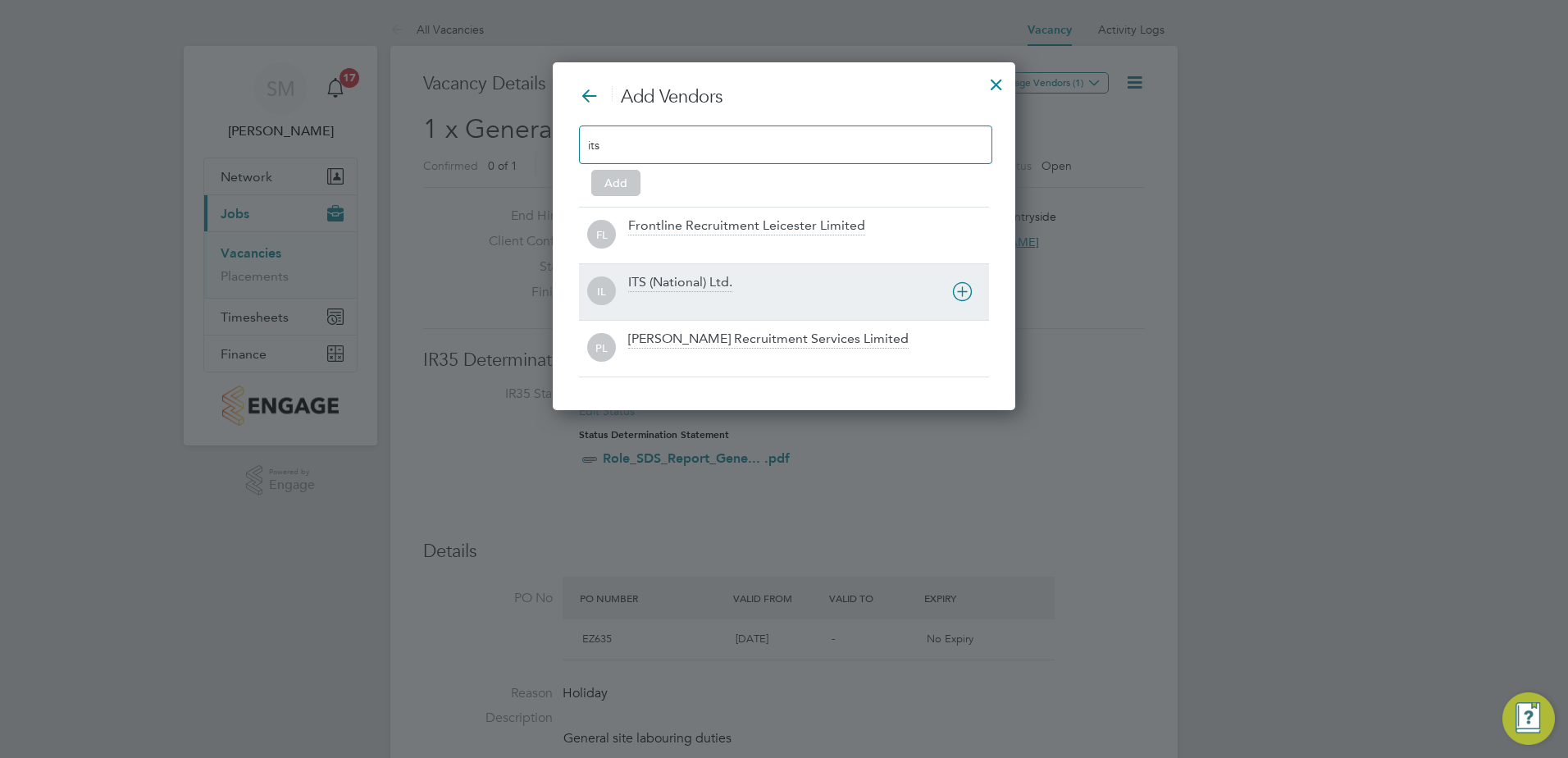
type input "its"
click at [708, 293] on div "ITS (National) Ltd." at bounding box center [808, 292] width 360 height 36
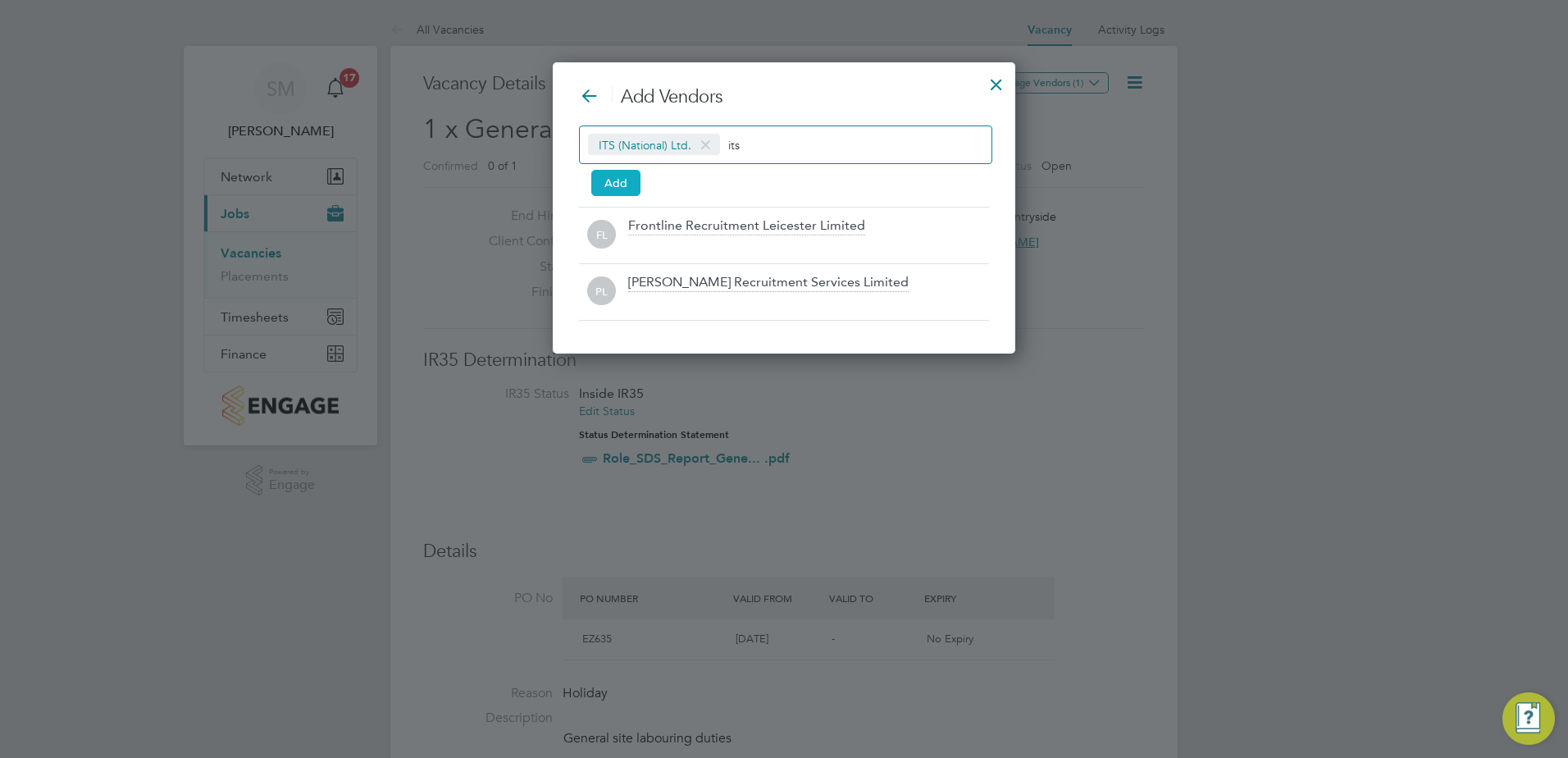
click at [620, 184] on button "Add" at bounding box center [616, 184] width 49 height 27
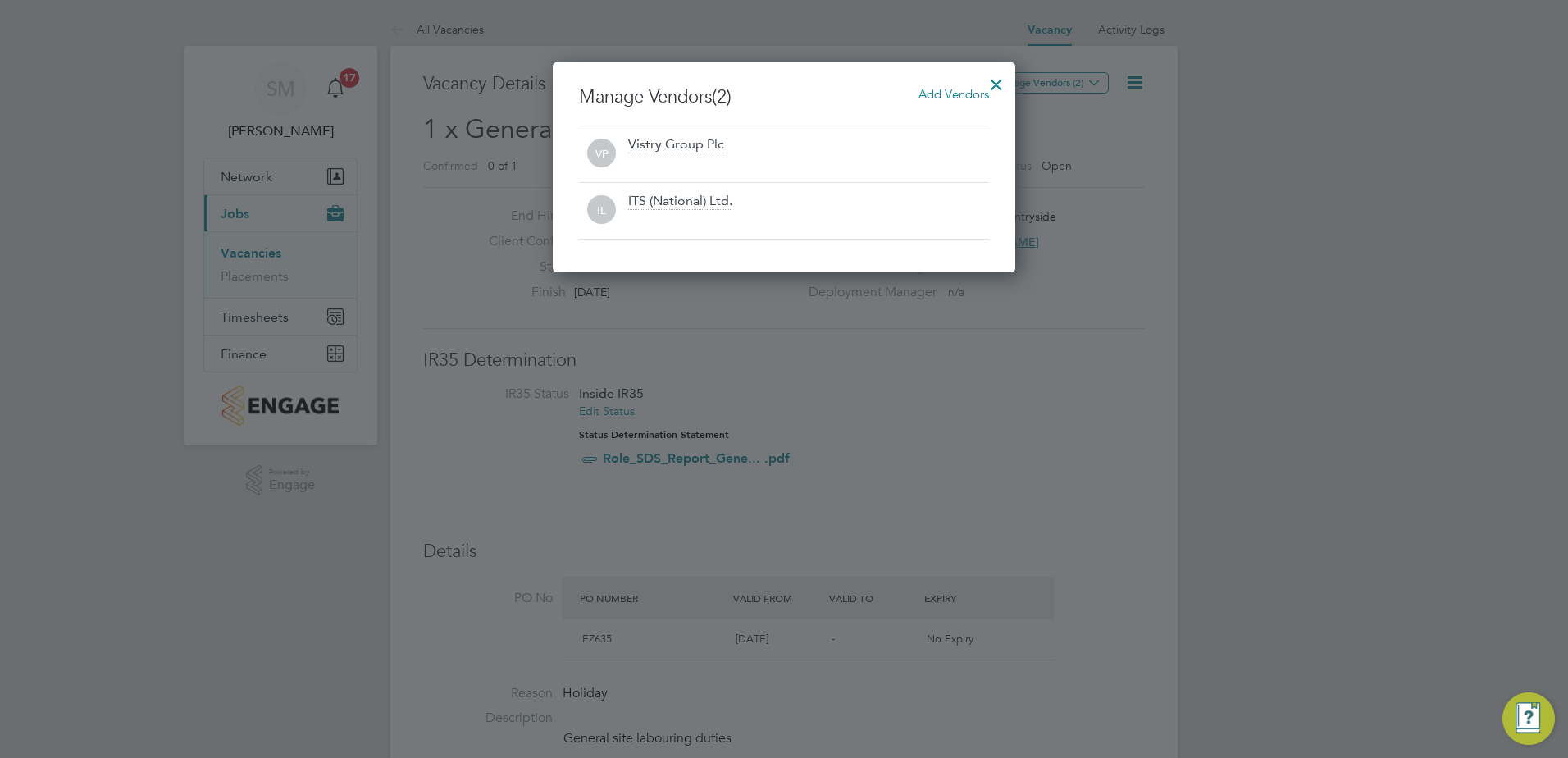
click at [1000, 76] on div at bounding box center [996, 80] width 29 height 29
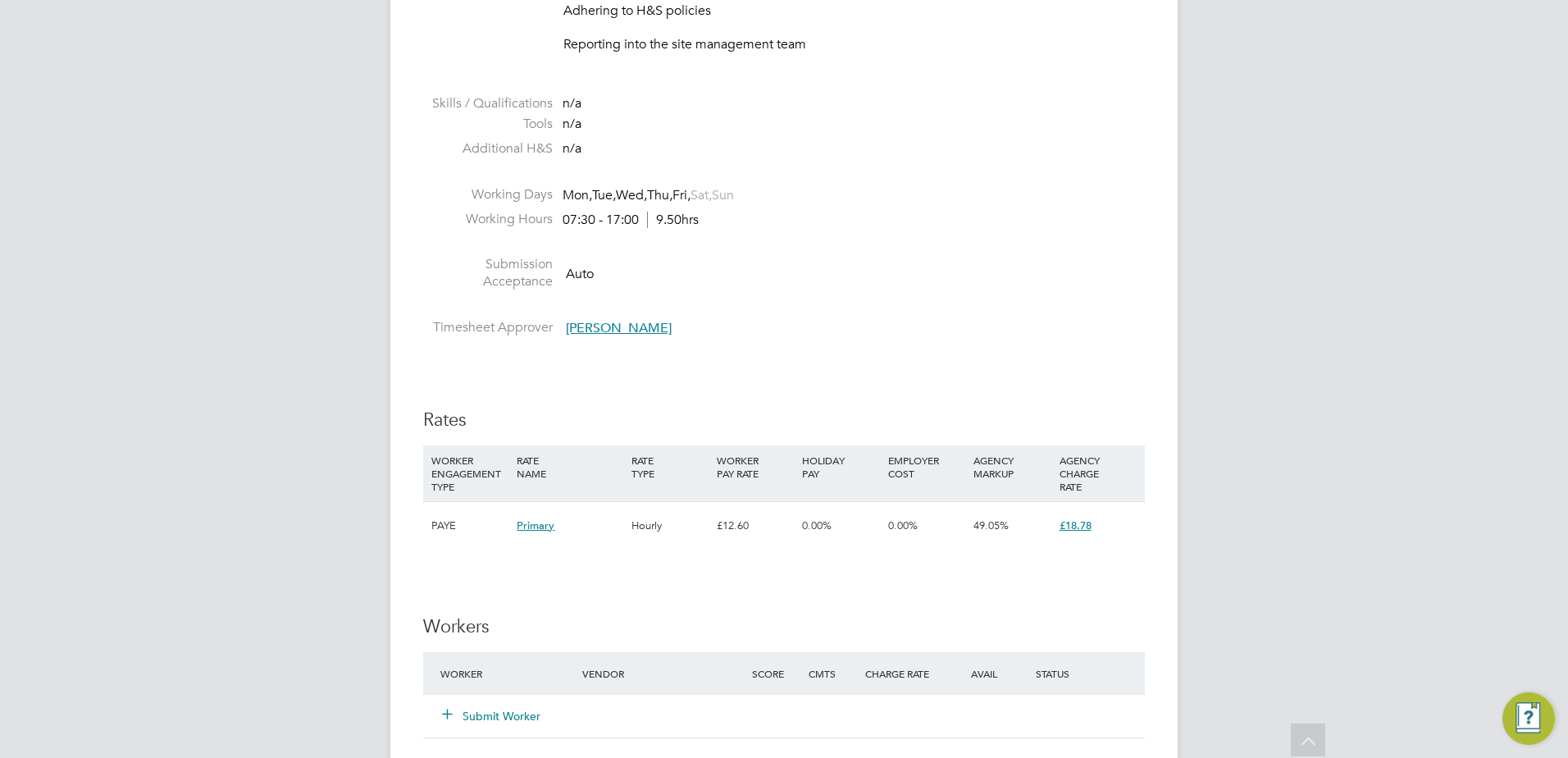
scroll to position [1148, 0]
